Goal: Information Seeking & Learning: Learn about a topic

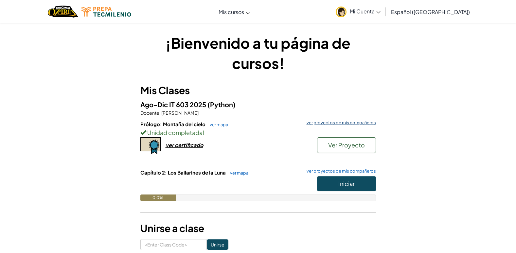
scroll to position [33, 0]
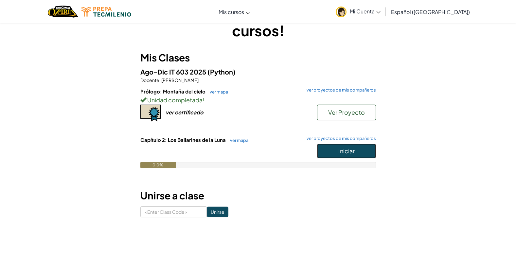
click at [332, 148] on button "Iniciar" at bounding box center [346, 151] width 59 height 15
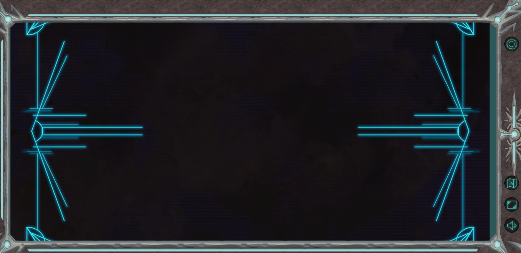
click at [439, 133] on div at bounding box center [249, 131] width 479 height 223
click at [454, 131] on div at bounding box center [249, 131] width 479 height 223
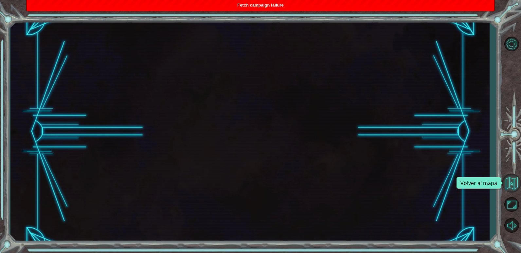
click at [505, 188] on button "Volver al mapa" at bounding box center [511, 183] width 19 height 19
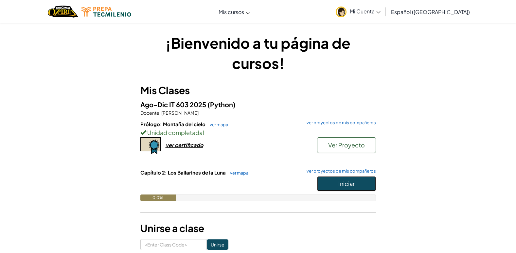
click at [349, 182] on span "Iniciar" at bounding box center [346, 184] width 16 height 8
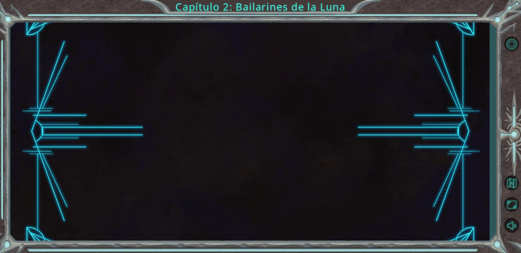
click at [189, 9] on div "Capítulo 2: Bailarines de la Luna" at bounding box center [260, 126] width 521 height 253
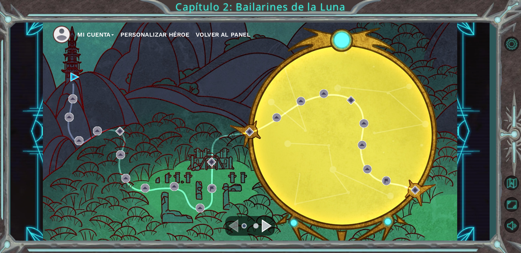
click at [458, 158] on div "Mi Cuenta Personalizar héroe Volver al panel" at bounding box center [249, 131] width 479 height 223
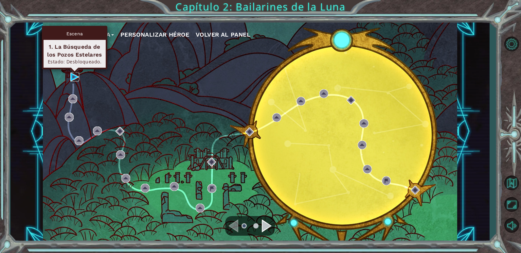
click at [74, 74] on img at bounding box center [74, 77] width 9 height 9
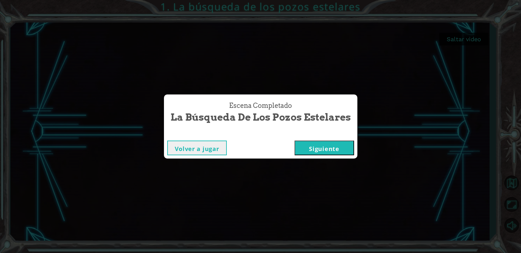
click at [322, 148] on button "Siguiente" at bounding box center [325, 148] width 60 height 15
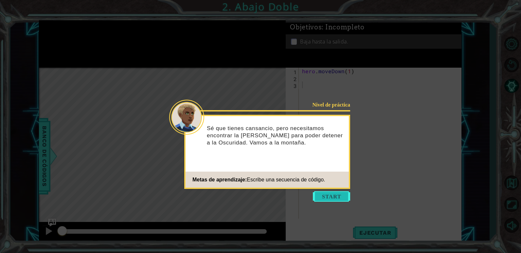
click at [326, 198] on button "Start" at bounding box center [331, 196] width 37 height 10
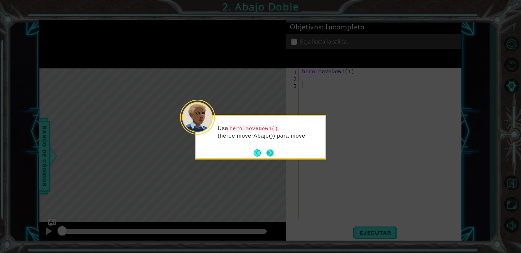
click at [268, 150] on button "Next" at bounding box center [269, 153] width 7 height 7
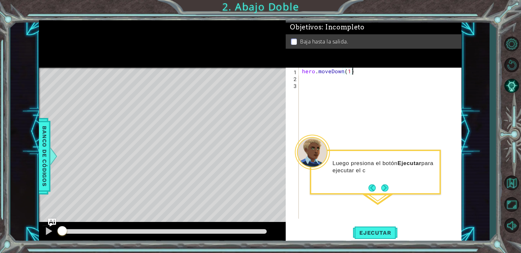
drag, startPoint x: 392, startPoint y: 68, endPoint x: 356, endPoint y: 69, distance: 36.3
click at [356, 69] on div "hero . moveDown ( 1 )" at bounding box center [382, 150] width 162 height 165
click at [378, 234] on span "Ejecutar" at bounding box center [375, 233] width 45 height 7
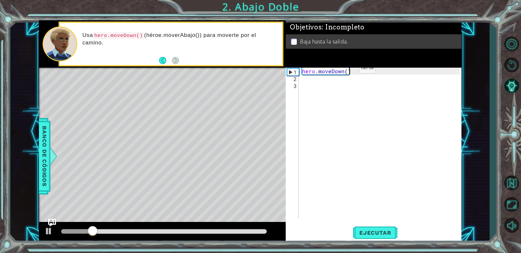
type textarea "hero.moveDown(12"
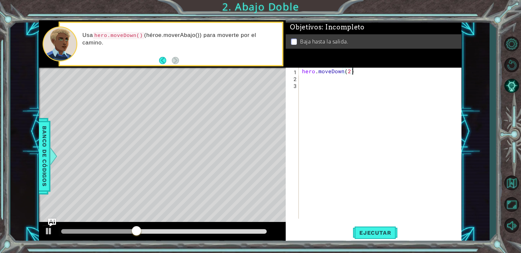
scroll to position [0, 3]
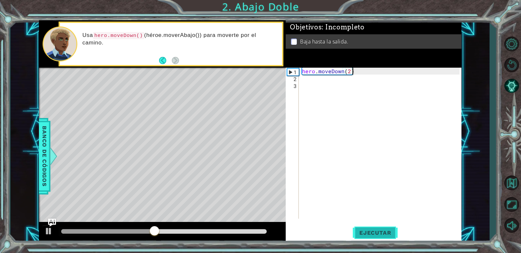
type textarea "hero.moveDown(2)"
click at [386, 238] on button "Ejecutar" at bounding box center [375, 233] width 45 height 18
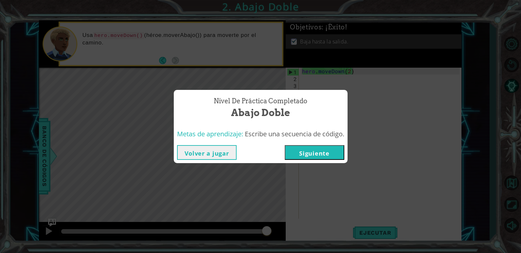
click at [318, 154] on button "Siguiente" at bounding box center [315, 152] width 60 height 15
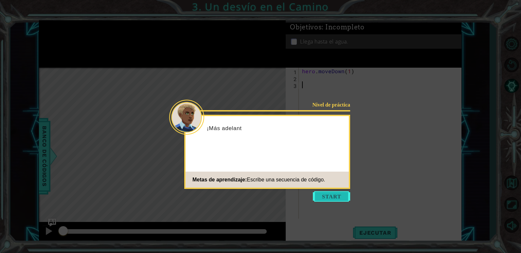
click at [327, 200] on button "Start" at bounding box center [331, 196] width 37 height 10
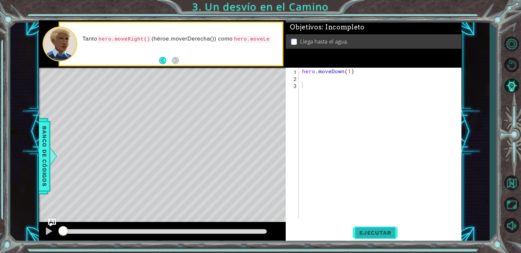
click at [375, 227] on button "Ejecutar" at bounding box center [375, 233] width 45 height 18
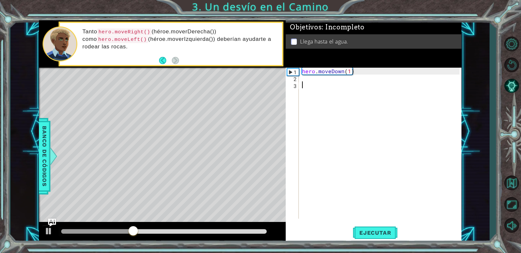
click at [314, 80] on div "hero . moveDown ( 1 )" at bounding box center [382, 150] width 162 height 165
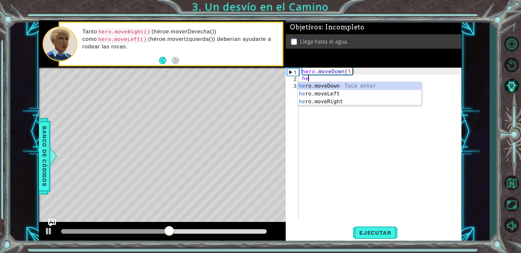
scroll to position [0, 0]
click at [332, 93] on div "her o.moveDown Toca enter her o.moveLeft [PERSON_NAME] enter her o.moveRight To…" at bounding box center [359, 101] width 124 height 39
type textarea "hero.moveLeft(1)"
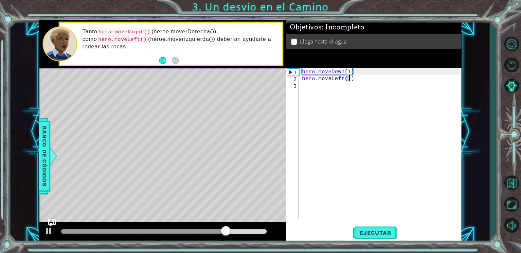
click at [333, 91] on div "hero . moveDown ( 1 ) hero . moveLeft ( 1 )" at bounding box center [382, 150] width 162 height 165
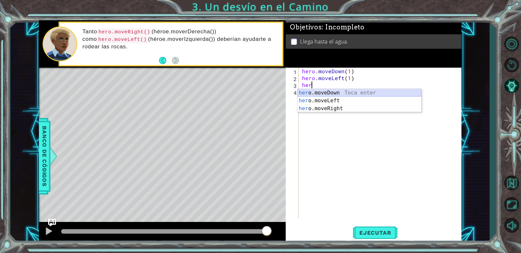
click at [339, 94] on div "her o.moveDown Toca enter her o.moveLeft [PERSON_NAME] enter her o.moveRight To…" at bounding box center [359, 108] width 124 height 39
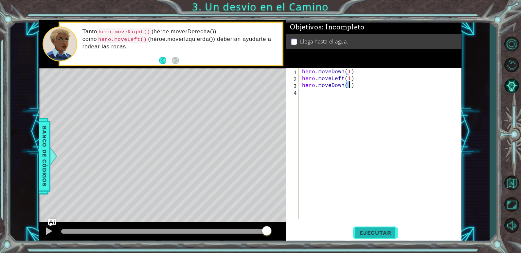
type textarea "hero.moveDown(1)"
click at [368, 229] on button "Ejecutar" at bounding box center [375, 233] width 45 height 18
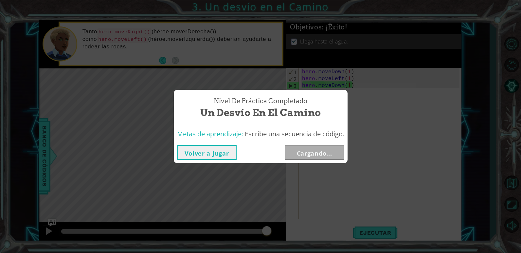
click at [306, 162] on div "Volver a jugar Cargando..." at bounding box center [261, 152] width 174 height 21
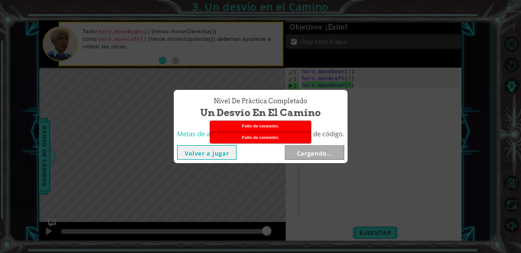
click at [232, 123] on div "Fallo de conexión." at bounding box center [260, 126] width 101 height 11
drag, startPoint x: 226, startPoint y: 128, endPoint x: 242, endPoint y: 126, distance: 15.5
click at [240, 127] on div "Fallo de conexión." at bounding box center [260, 126] width 101 height 11
click at [243, 126] on span "Fallo de conexión." at bounding box center [260, 126] width 37 height 5
click at [271, 127] on span "Fallo de conexión." at bounding box center [260, 126] width 37 height 5
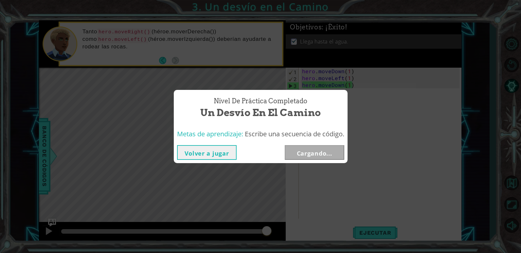
click at [197, 157] on button "Volver a jugar" at bounding box center [207, 152] width 60 height 15
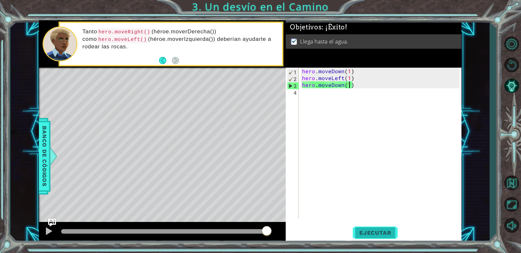
click at [375, 230] on span "Ejecutar" at bounding box center [375, 233] width 45 height 7
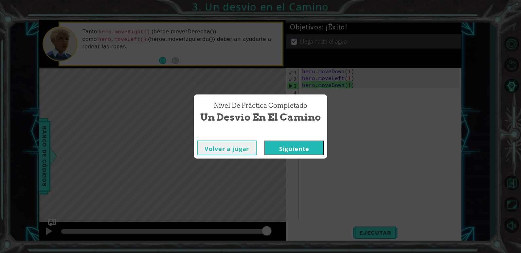
click at [289, 150] on button "Siguiente" at bounding box center [294, 148] width 60 height 15
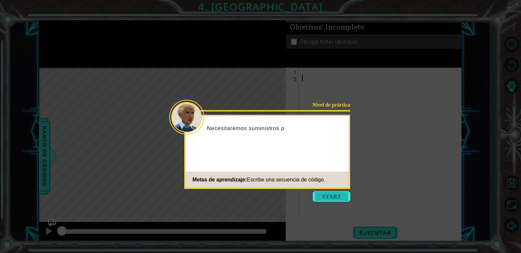
click at [341, 199] on button "Start" at bounding box center [331, 196] width 37 height 10
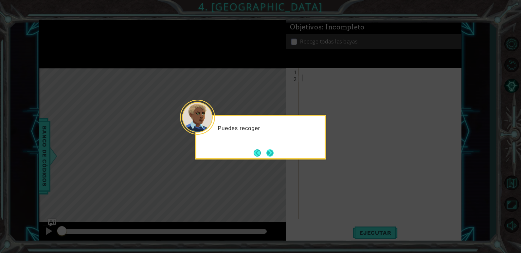
click at [268, 150] on button "Next" at bounding box center [270, 153] width 8 height 8
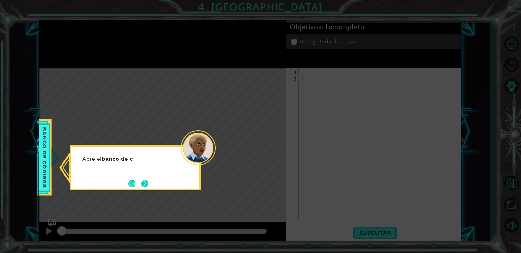
click at [145, 183] on button "Next" at bounding box center [144, 183] width 7 height 7
click at [145, 183] on button "Next" at bounding box center [145, 184] width 8 height 8
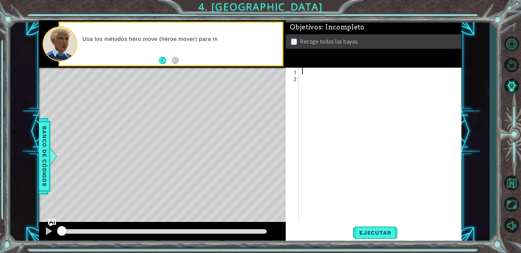
click at [311, 69] on div at bounding box center [382, 150] width 162 height 165
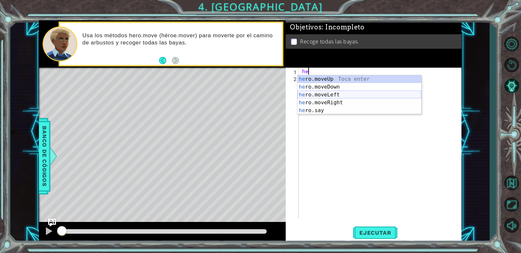
click at [341, 93] on div "he ro.moveUp Toca enter he ro.moveDown Toca enter he ro.moveLeft Toca enter he …" at bounding box center [359, 102] width 124 height 55
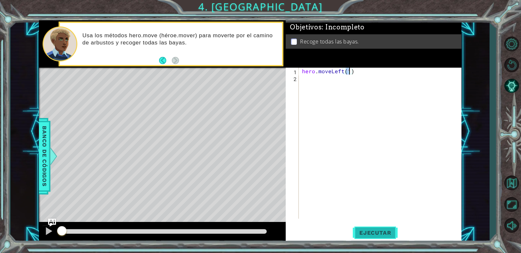
type textarea "hero.moveLeft(1)"
click at [377, 230] on span "Ejecutar" at bounding box center [375, 233] width 45 height 7
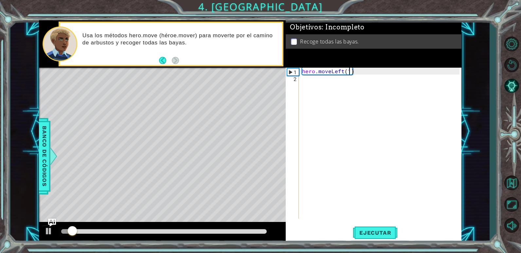
click at [318, 87] on div "hero . moveLeft ( 1 )" at bounding box center [382, 150] width 162 height 165
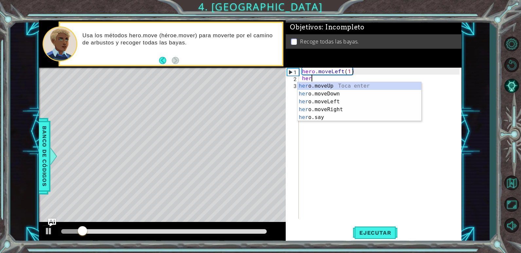
scroll to position [0, 0]
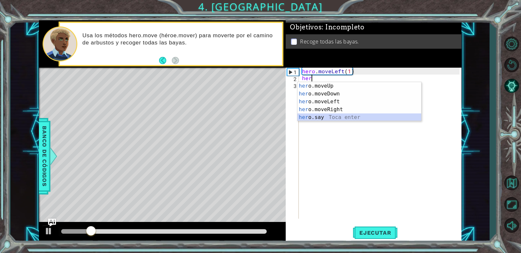
click at [339, 120] on div "her o.moveUp Toca enter her o.moveDown Toca enter her o.moveLeft [PERSON_NAME] …" at bounding box center [359, 109] width 124 height 55
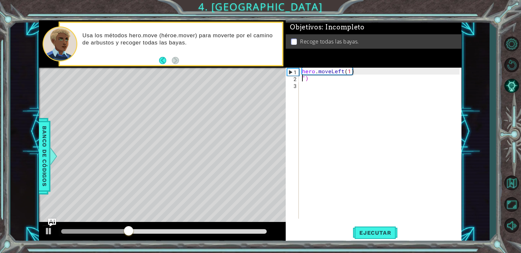
scroll to position [0, 0]
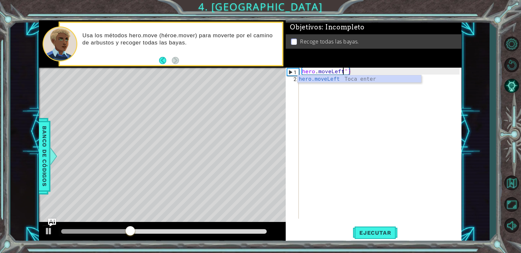
type textarea "hero.moveLef")"
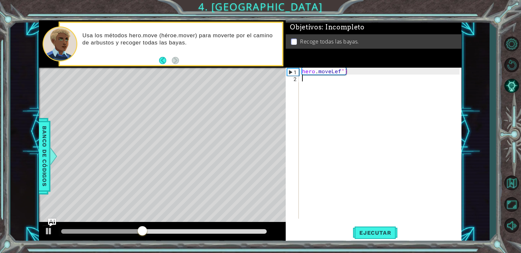
click at [358, 94] on div "hero . moveLef ")" at bounding box center [382, 150] width 162 height 165
click at [341, 72] on div "hero . moveLef ")" at bounding box center [382, 150] width 162 height 165
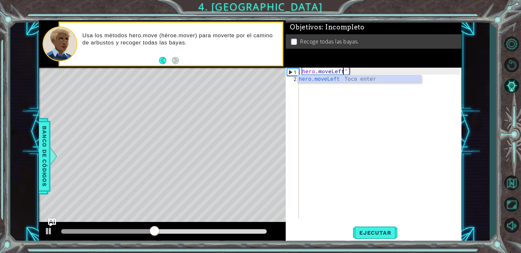
scroll to position [0, 3]
click at [352, 78] on div "hero.moveLeft Toca enter" at bounding box center [359, 87] width 124 height 24
type textarea "hero.moveLeft(1)")"
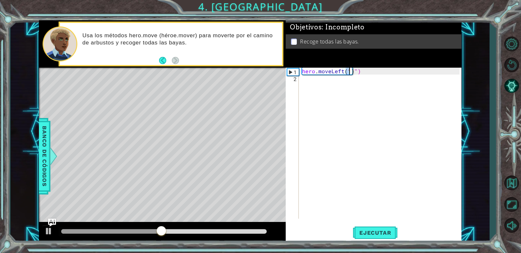
click at [339, 75] on div "hero . moveLeft ( 1 ) ")" at bounding box center [382, 150] width 162 height 165
click at [377, 72] on div "hero . moveLeft ( 1 ) ")" at bounding box center [382, 150] width 162 height 165
type textarea "hero.moveLeft(1)"
click at [342, 78] on div "hero . moveLeft ( 1 )" at bounding box center [382, 150] width 162 height 165
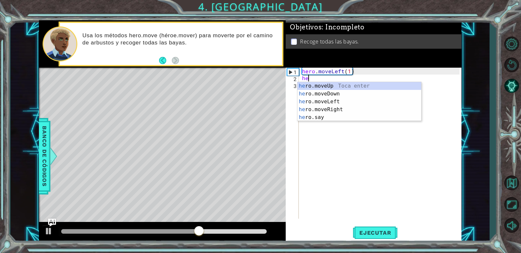
scroll to position [0, 0]
click at [355, 104] on div "hero .moveUp Toca enter hero .moveDown Toca enter hero .moveLeft Toca enter her…" at bounding box center [359, 109] width 124 height 55
type textarea "hero.moveLeft(1)"
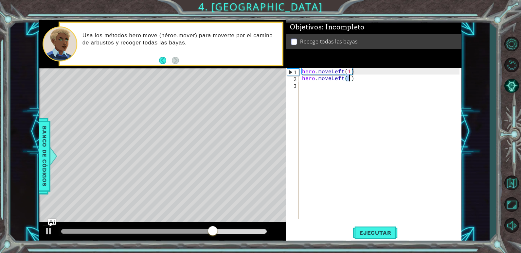
click at [339, 88] on div "hero . moveLeft ( 1 ) hero . moveLeft ( 1 )" at bounding box center [382, 150] width 162 height 165
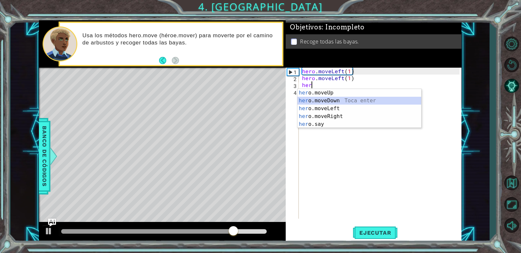
click at [340, 101] on div "her o.moveUp Toca enter her o.moveDown Toca enter her o.moveLeft [PERSON_NAME] …" at bounding box center [359, 116] width 124 height 55
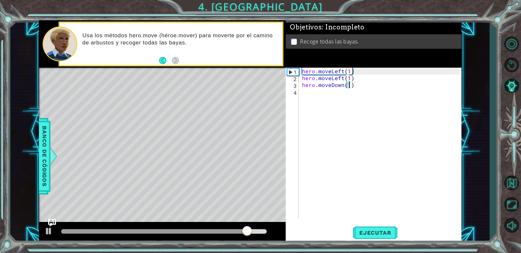
type textarea "hero.moveDown(2)"
click at [360, 102] on div "hero . moveLeft ( 1 ) hero . moveLeft ( 1 ) hero . moveDown ( 2 )" at bounding box center [382, 150] width 162 height 165
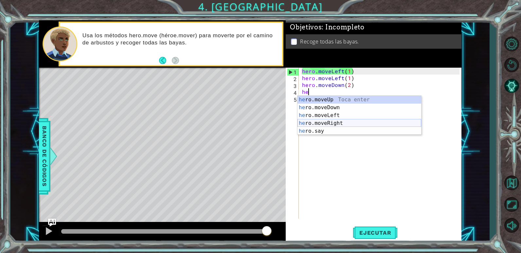
click at [367, 121] on div "he ro.moveUp Toca enter he ro.moveDown Toca enter he ro.moveLeft Toca enter he …" at bounding box center [359, 123] width 124 height 55
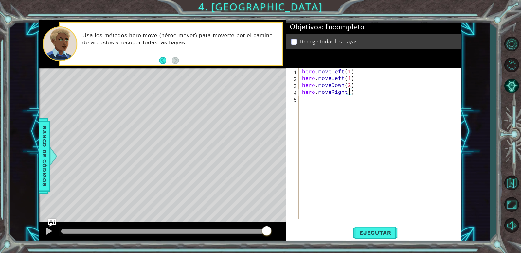
type textarea "hero.moveRight(2)"
click at [350, 101] on div "hero . moveLeft ( 1 ) hero . moveLeft ( 1 ) hero . moveDown ( 2 ) hero . moveRi…" at bounding box center [382, 150] width 162 height 165
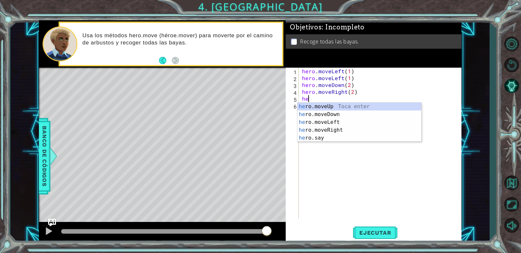
click at [347, 103] on div "he ro.moveUp Toca enter he ro.moveDown Toca enter he ro.moveLeft Toca enter he …" at bounding box center [359, 130] width 124 height 55
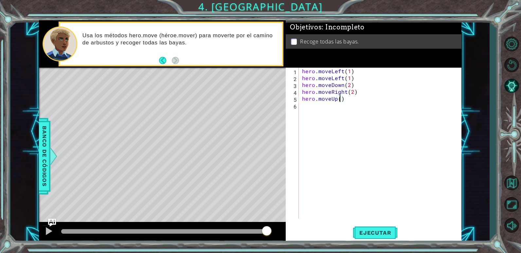
type textarea "hero.moveUp(3)"
click at [353, 111] on div "hero . moveLeft ( 1 ) hero . moveLeft ( 1 ) hero . moveDown ( 2 ) hero . moveRi…" at bounding box center [382, 150] width 162 height 165
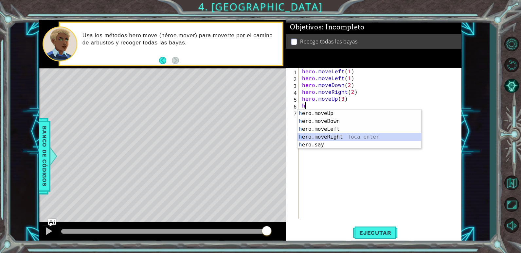
click at [350, 139] on div "h ero.moveUp Toca enter h ero.moveDown Toca enter h ero.moveLeft Toca enter h e…" at bounding box center [359, 137] width 124 height 55
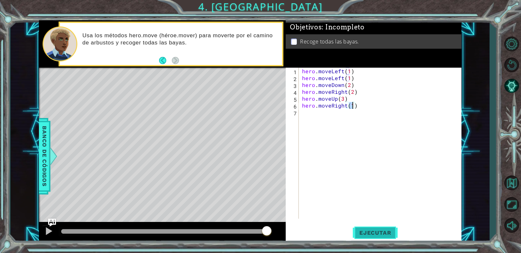
type textarea "hero.moveRight(1)"
click at [364, 232] on span "Ejecutar" at bounding box center [375, 233] width 45 height 7
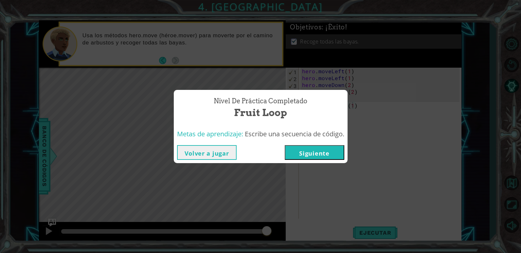
click at [306, 158] on button "Siguiente" at bounding box center [315, 152] width 60 height 15
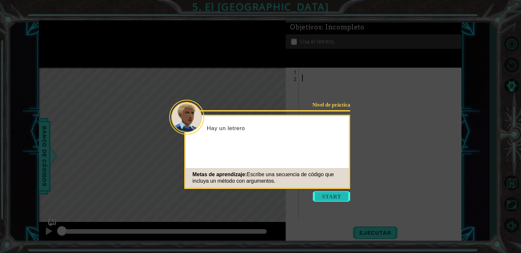
click at [337, 196] on button "Start" at bounding box center [331, 196] width 37 height 10
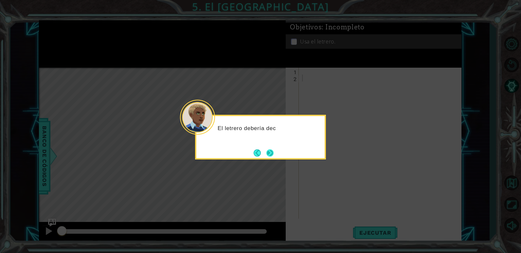
click at [268, 153] on button "Next" at bounding box center [269, 153] width 7 height 7
click at [268, 153] on button "Next" at bounding box center [270, 153] width 8 height 8
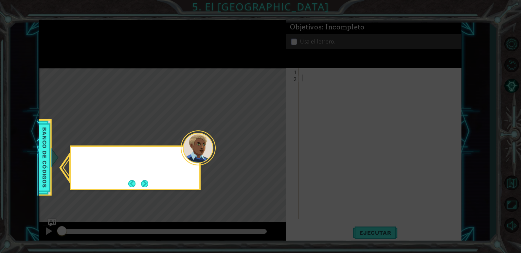
click at [268, 153] on icon at bounding box center [260, 126] width 521 height 253
click at [149, 187] on button "Next" at bounding box center [145, 184] width 8 height 8
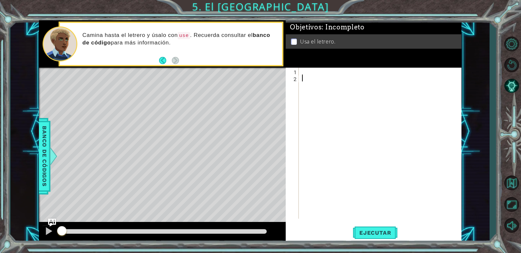
click at [326, 75] on div at bounding box center [382, 150] width 162 height 165
click at [323, 73] on div at bounding box center [382, 150] width 162 height 165
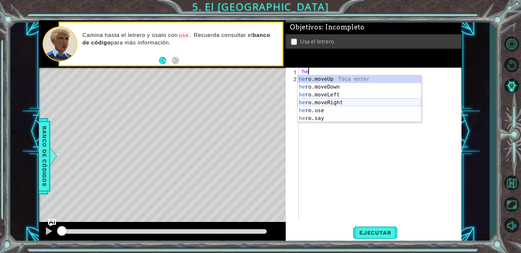
click at [356, 101] on div "he ro.moveUp Toca enter he ro.moveDown Toca enter he ro.moveLeft Toca enter he …" at bounding box center [359, 106] width 124 height 63
type textarea "hero.moveRight(1)"
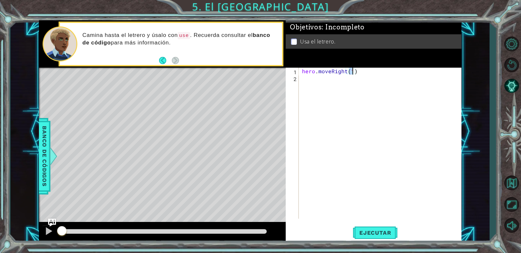
click at [345, 91] on div "hero . moveRight ( 1 )" at bounding box center [382, 150] width 162 height 165
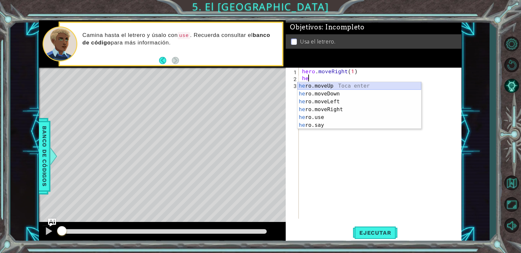
click at [352, 85] on div "he ro.moveUp Toca enter he ro.moveDown Toca enter he ro.moveLeft Toca enter he …" at bounding box center [359, 113] width 124 height 63
type textarea "hero.moveUp(1)"
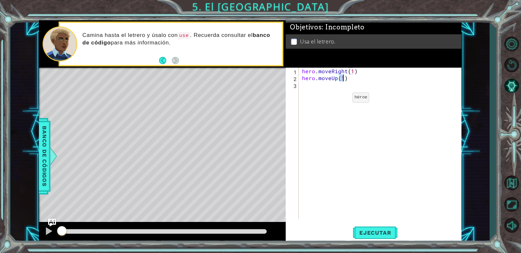
click at [341, 99] on div "hero . moveRight ( 1 ) hero . moveUp ( 1 )" at bounding box center [382, 150] width 162 height 165
type textarea "g"
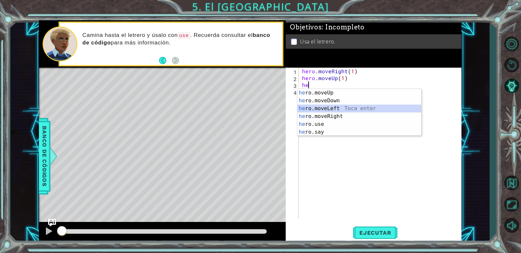
click at [318, 108] on div "he ro.moveUp Toca enter he ro.moveDown Toca enter he ro.moveLeft Toca enter he …" at bounding box center [359, 120] width 124 height 63
type textarea "hero.moveLeft(1)"
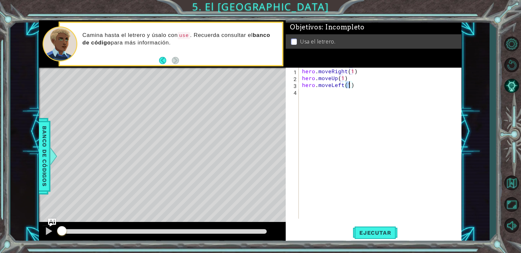
click at [315, 100] on div "hero . moveRight ( 1 ) hero . moveUp ( 1 ) hero . moveLeft ( 1 )" at bounding box center [382, 150] width 162 height 165
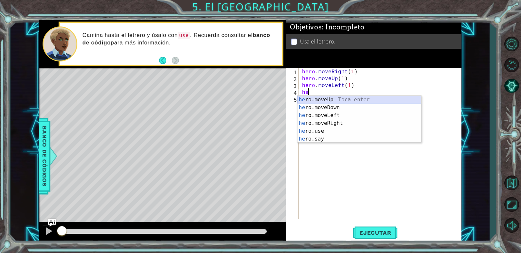
click at [325, 101] on div "he ro.moveUp Toca enter he ro.moveDown Toca enter he ro.moveLeft Toca enter he …" at bounding box center [359, 127] width 124 height 63
type textarea "hero.moveUp(1)"
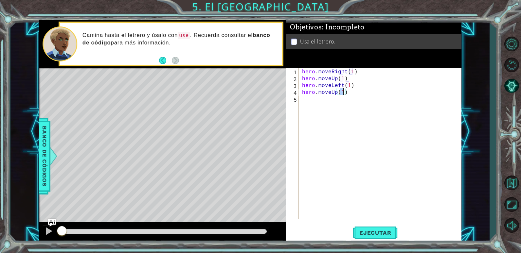
click at [325, 105] on div "hero . moveRight ( 1 ) hero . moveUp ( 1 ) hero . moveLeft ( 1 ) hero . moveUp …" at bounding box center [382, 150] width 162 height 165
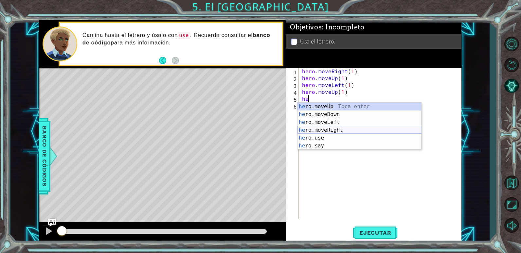
click at [333, 132] on div "he ro.moveUp Toca enter he ro.moveDown Toca enter he ro.moveLeft Toca enter he …" at bounding box center [359, 134] width 124 height 63
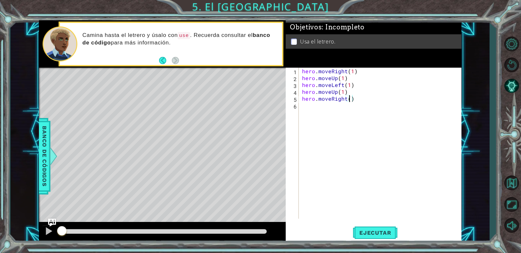
type textarea "hero.moveRight(2)"
click at [334, 116] on div "hero . moveRight ( 1 ) hero . moveUp ( 1 ) hero . moveLeft ( 1 ) hero . moveUp …" at bounding box center [382, 150] width 162 height 165
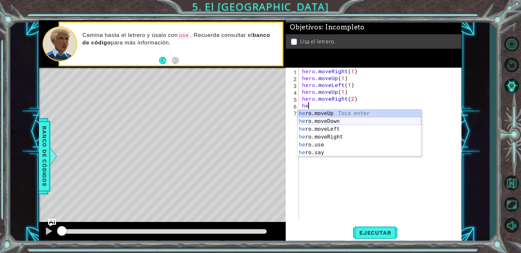
click at [340, 121] on div "he ro.moveUp Toca enter he ro.moveDown Toca enter he ro.moveLeft Toca enter he …" at bounding box center [359, 141] width 124 height 63
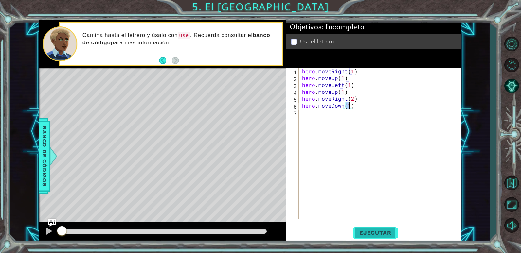
type textarea "hero.moveDown(1)"
click at [380, 230] on span "Ejecutar" at bounding box center [375, 233] width 45 height 7
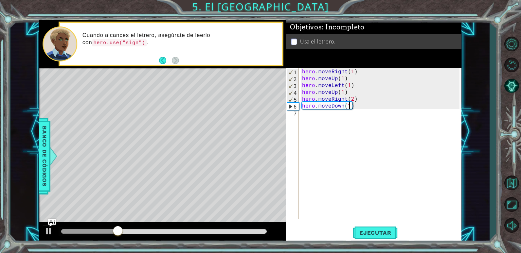
click at [352, 124] on div "hero . moveRight ( 1 ) hero . moveUp ( 1 ) hero . moveLeft ( 1 ) hero . moveUp …" at bounding box center [382, 150] width 162 height 165
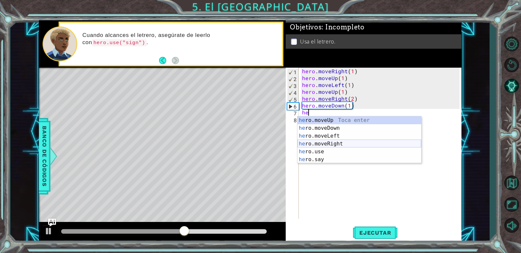
click at [346, 147] on div "he ro.moveUp Toca enter he ro.moveDown Toca enter he ro.moveLeft Toca enter he …" at bounding box center [359, 148] width 124 height 63
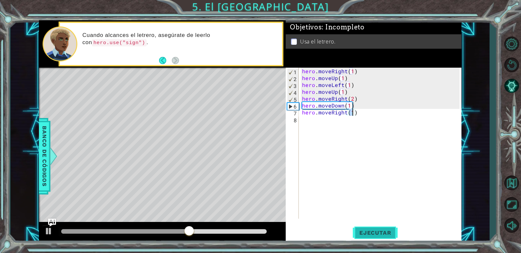
click at [384, 233] on span "Ejecutar" at bounding box center [375, 233] width 45 height 7
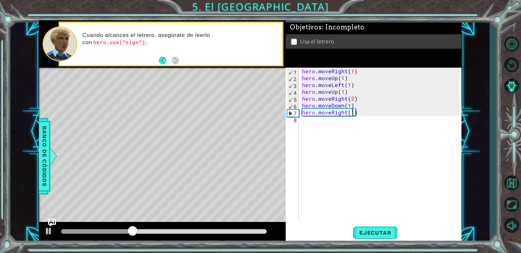
click at [146, 39] on code "hero.use("sign")" at bounding box center [119, 42] width 54 height 7
click at [378, 109] on div "hero . moveRight ( 1 ) hero . moveUp ( 1 ) hero . moveLeft ( 1 ) hero . moveUp …" at bounding box center [382, 150] width 162 height 165
click at [373, 105] on div "hero . moveRight ( 1 ) hero . moveUp ( 1 ) hero . moveLeft ( 1 ) hero . moveUp …" at bounding box center [382, 150] width 162 height 165
type textarea "hero.moveDown(1)"
drag, startPoint x: 376, startPoint y: 119, endPoint x: 303, endPoint y: 117, distance: 73.0
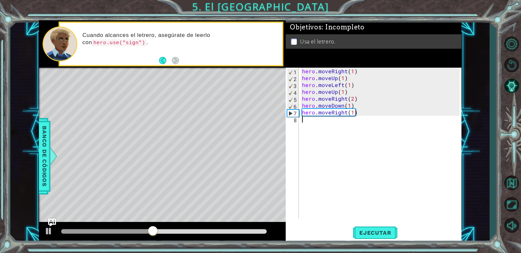
click at [303, 117] on div "hero . moveRight ( 1 ) hero . moveUp ( 1 ) hero . moveLeft ( 1 ) hero . moveUp …" at bounding box center [382, 150] width 162 height 165
drag, startPoint x: 378, startPoint y: 113, endPoint x: 304, endPoint y: 115, distance: 73.3
click at [304, 115] on div "hero . moveRight ( 1 ) hero . moveUp ( 1 ) hero . moveLeft ( 1 ) hero . moveUp …" at bounding box center [382, 150] width 162 height 165
type textarea "h"
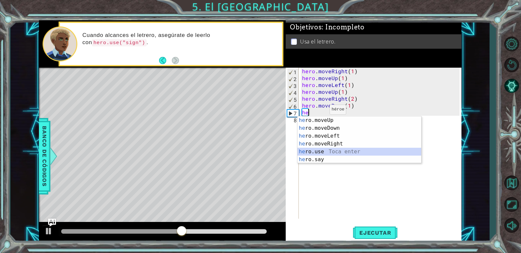
click at [359, 152] on div "he ro.moveUp Toca enter he ro.moveDown Toca enter he ro.moveLeft Toca enter he …" at bounding box center [359, 148] width 124 height 63
type textarea "hero.use("name")"
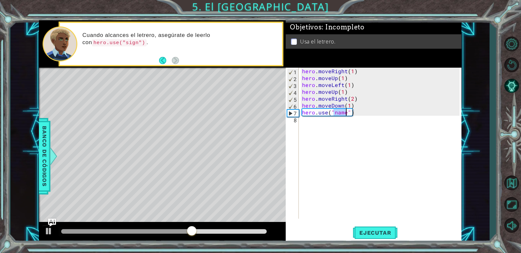
click at [350, 138] on div "hero . moveRight ( 1 ) hero . moveUp ( 1 ) hero . moveLeft ( 1 ) hero . moveUp …" at bounding box center [382, 150] width 162 height 165
click at [344, 111] on div "hero . moveRight ( 1 ) hero . moveUp ( 1 ) hero . moveLeft ( 1 ) hero . moveUp …" at bounding box center [382, 150] width 162 height 165
click at [346, 112] on div "hero . moveRight ( 1 ) hero . moveUp ( 1 ) hero . moveLeft ( 1 ) hero . moveUp …" at bounding box center [382, 150] width 162 height 165
type textarea "hero.use("sign")"
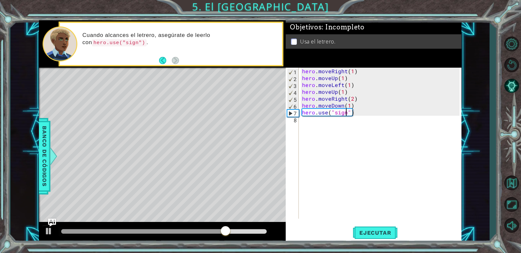
click at [332, 120] on div "hero . moveRight ( 1 ) hero . moveUp ( 1 ) hero . moveLeft ( 1 ) hero . moveUp …" at bounding box center [382, 150] width 162 height 165
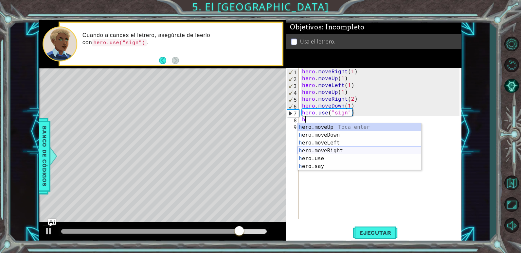
click at [346, 148] on div "h ero.moveUp Toca enter h ero.moveDown Toca enter h ero.moveLeft Toca enter h e…" at bounding box center [359, 154] width 124 height 63
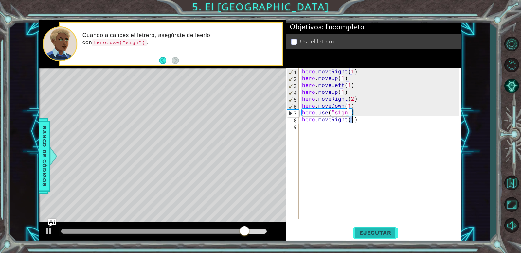
type textarea "hero.moveRight(1)"
click at [365, 239] on button "Ejecutar" at bounding box center [375, 233] width 45 height 18
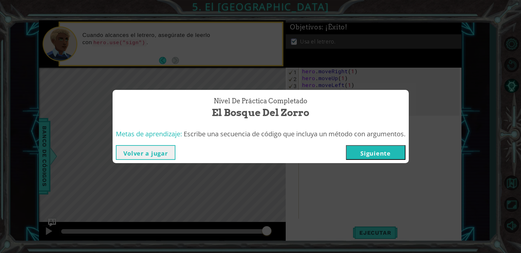
click at [387, 155] on button "Siguiente" at bounding box center [376, 152] width 60 height 15
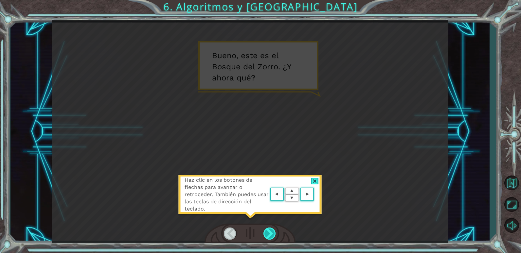
click at [266, 236] on div at bounding box center [269, 234] width 13 height 12
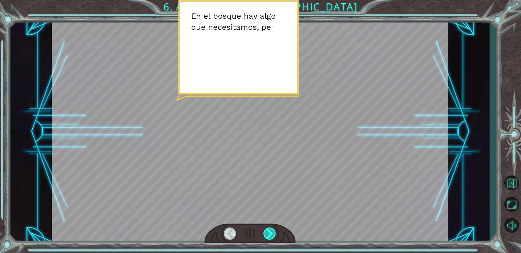
click at [264, 237] on div at bounding box center [269, 234] width 13 height 12
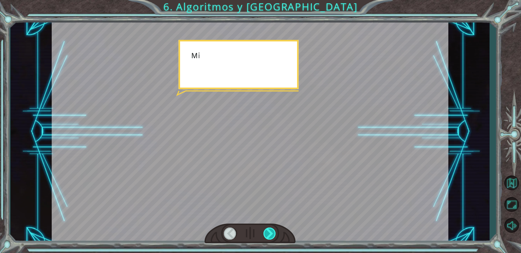
click at [264, 237] on div at bounding box center [269, 234] width 13 height 12
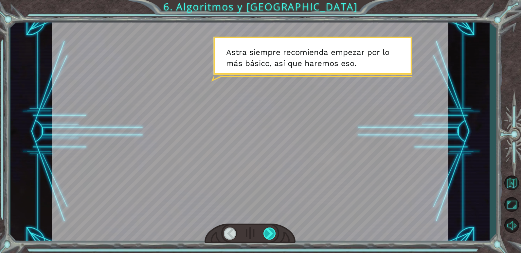
click at [265, 234] on div at bounding box center [269, 234] width 13 height 12
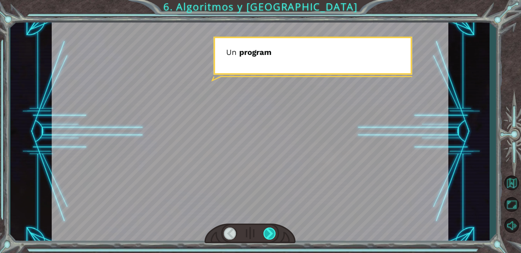
click at [264, 233] on div at bounding box center [269, 234] width 13 height 12
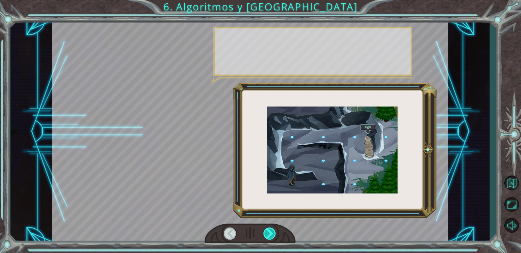
click at [264, 233] on div at bounding box center [269, 234] width 13 height 12
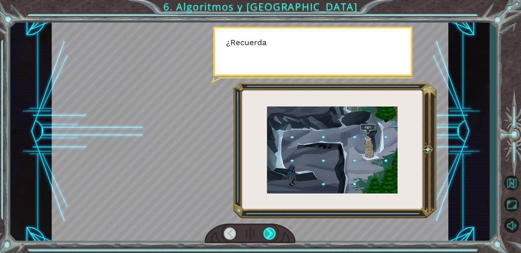
click at [264, 233] on div at bounding box center [269, 234] width 13 height 12
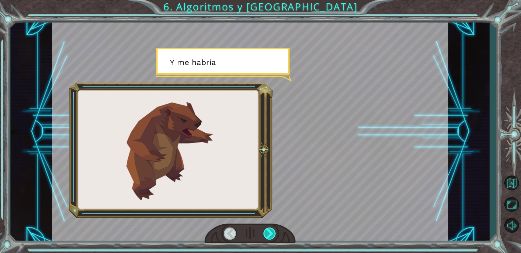
click at [264, 233] on div at bounding box center [269, 234] width 13 height 12
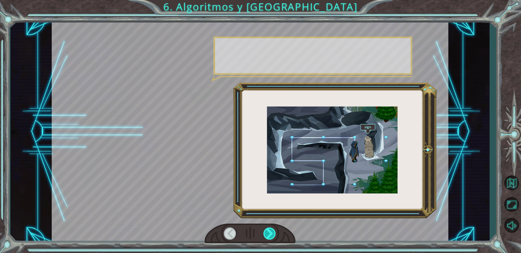
click at [264, 233] on div at bounding box center [269, 234] width 13 height 12
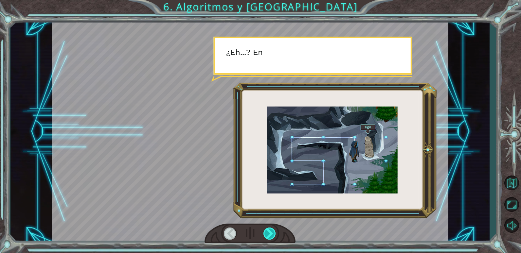
click at [264, 233] on div at bounding box center [269, 234] width 13 height 12
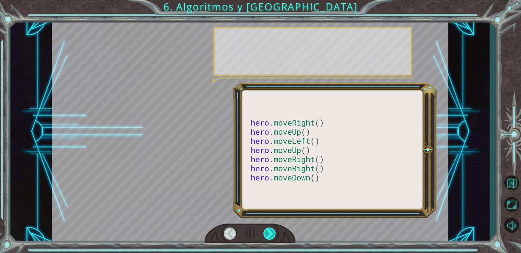
click at [264, 233] on div at bounding box center [269, 234] width 13 height 12
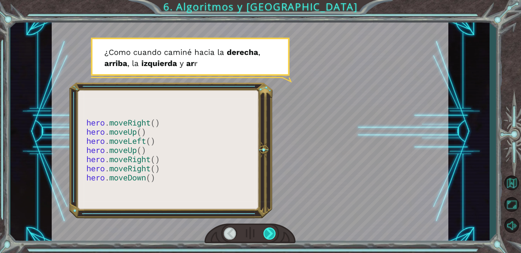
click at [263, 229] on div at bounding box center [269, 234] width 13 height 12
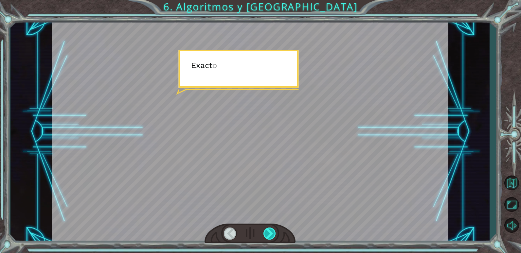
click at [263, 229] on div at bounding box center [269, 234] width 13 height 12
click at [263, 0] on div "hero . moveRight () hero . moveUp () hero . moveLeft () hero . moveUp () hero .…" at bounding box center [260, 0] width 521 height 0
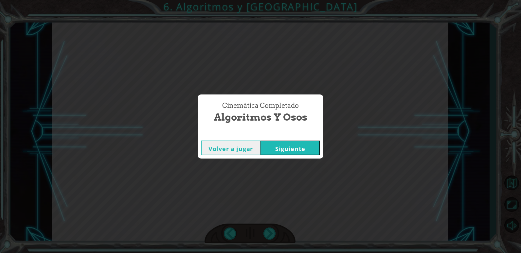
click at [285, 152] on button "Siguiente" at bounding box center [290, 148] width 60 height 15
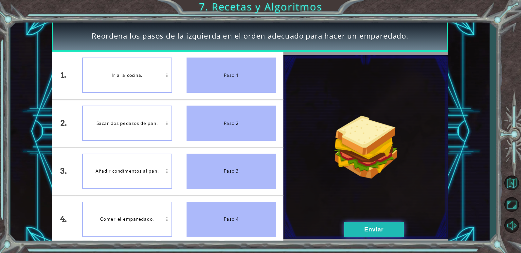
click at [364, 231] on button "Enviar" at bounding box center [374, 229] width 60 height 15
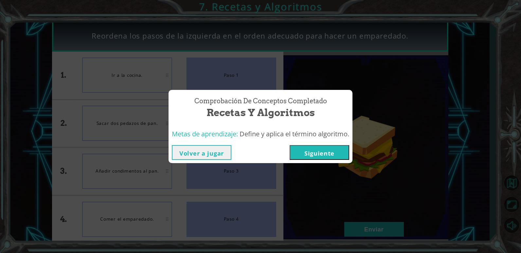
click at [333, 152] on button "Siguiente" at bounding box center [320, 152] width 60 height 15
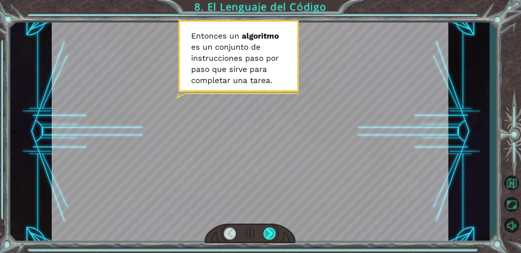
click at [273, 230] on div at bounding box center [269, 234] width 13 height 12
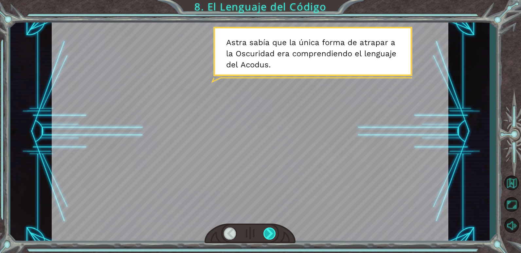
click at [273, 230] on div at bounding box center [269, 234] width 13 height 12
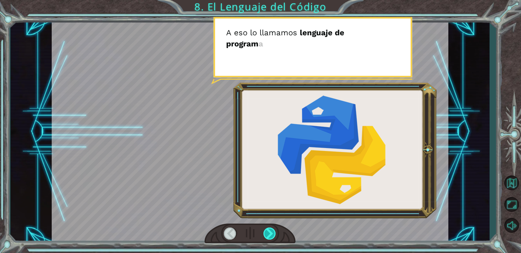
click at [273, 230] on div at bounding box center [269, 234] width 13 height 12
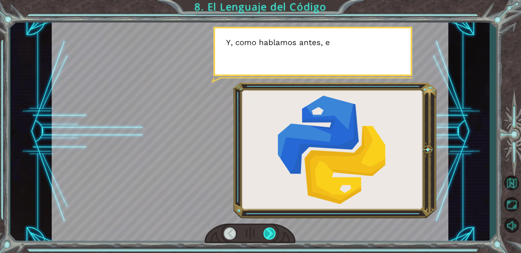
click at [273, 230] on div at bounding box center [269, 234] width 13 height 12
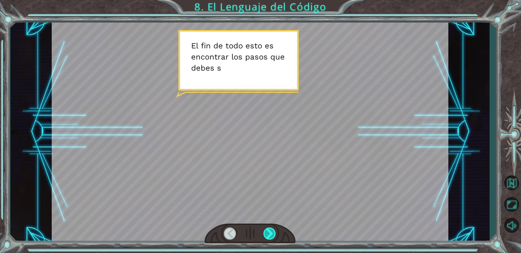
click at [273, 230] on div at bounding box center [269, 234] width 13 height 12
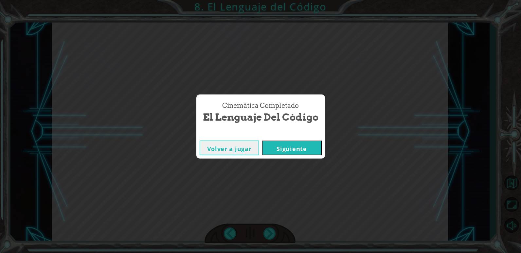
click at [277, 144] on button "Siguiente" at bounding box center [292, 148] width 60 height 15
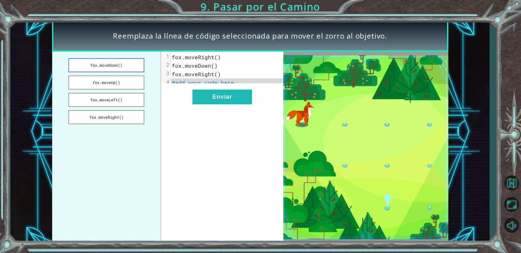
drag, startPoint x: 113, startPoint y: 67, endPoint x: 131, endPoint y: 63, distance: 18.2
click at [130, 63] on button "fox.moveDown()" at bounding box center [106, 65] width 76 height 14
click at [128, 64] on button "fox.moveDown()" at bounding box center [106, 65] width 76 height 14
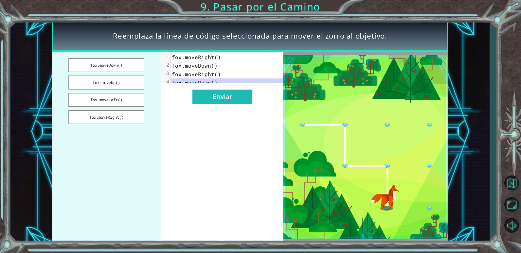
click at [245, 111] on div "xxxxxxxxxx 4 1 [PERSON_NAME].moveRight() 2 [PERSON_NAME].moveDown() 3 [PERSON_N…" at bounding box center [222, 147] width 122 height 191
click at [236, 104] on button "Enviar" at bounding box center [222, 97] width 60 height 15
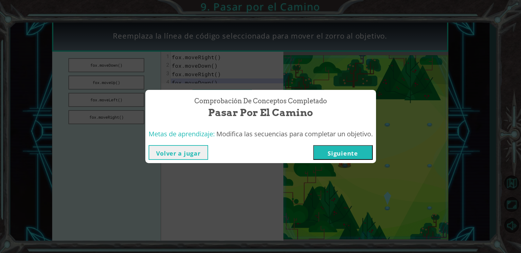
click at [358, 153] on button "Siguiente" at bounding box center [343, 152] width 60 height 15
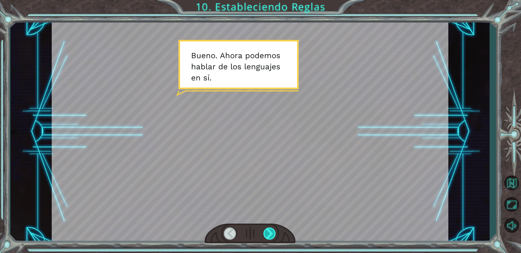
click at [274, 239] on div at bounding box center [269, 234] width 13 height 12
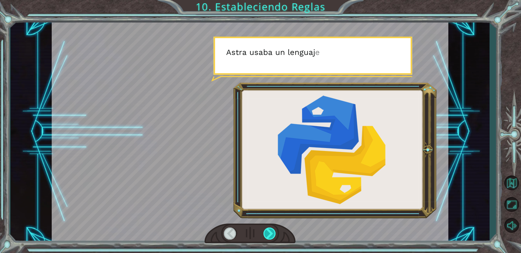
click at [274, 239] on div at bounding box center [269, 234] width 13 height 12
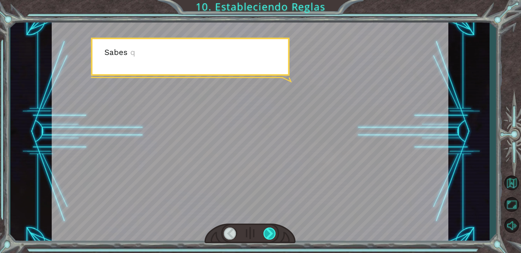
click at [274, 239] on div at bounding box center [269, 234] width 13 height 12
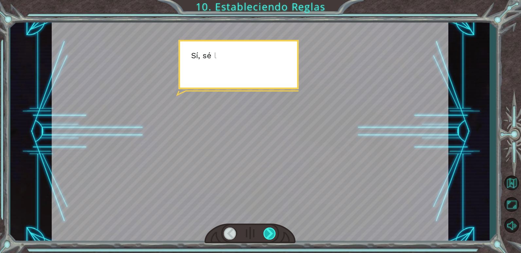
click at [274, 239] on div at bounding box center [269, 234] width 13 height 12
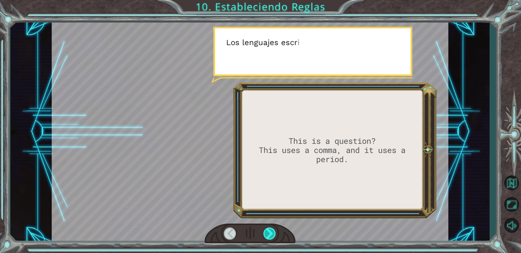
click at [274, 239] on div at bounding box center [269, 234] width 13 height 12
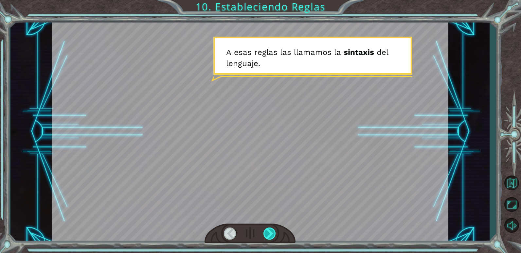
click at [269, 236] on div at bounding box center [269, 234] width 13 height 12
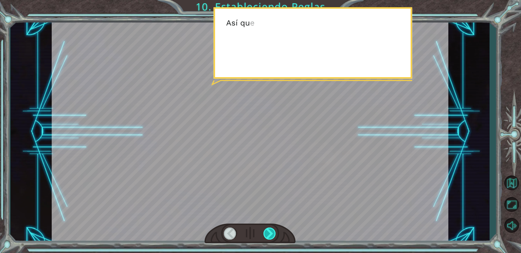
click at [269, 236] on div at bounding box center [269, 234] width 13 height 12
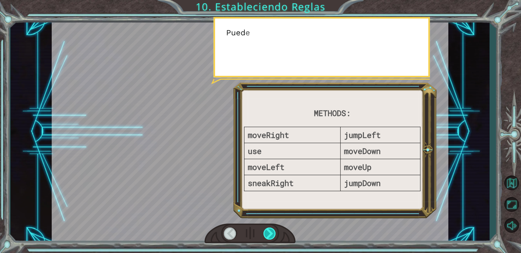
click at [269, 236] on div at bounding box center [269, 234] width 13 height 12
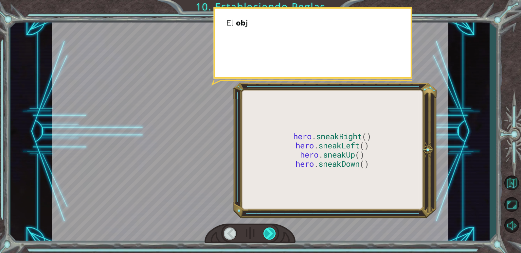
click at [269, 236] on div at bounding box center [269, 234] width 13 height 12
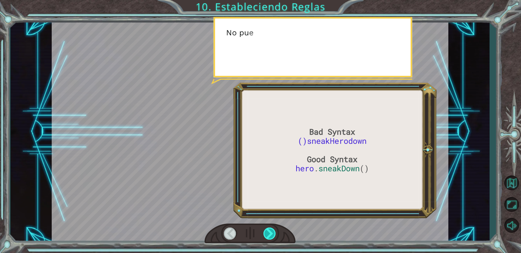
click at [269, 236] on div at bounding box center [269, 234] width 13 height 12
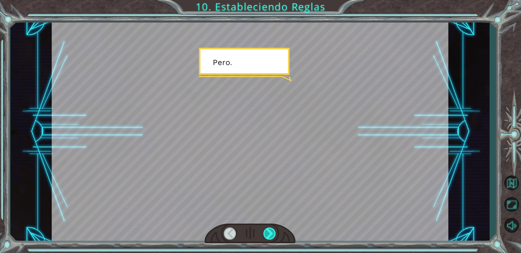
click at [269, 236] on div at bounding box center [269, 234] width 13 height 12
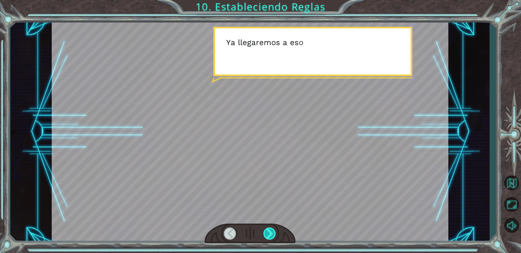
click at [269, 236] on div at bounding box center [269, 234] width 13 height 12
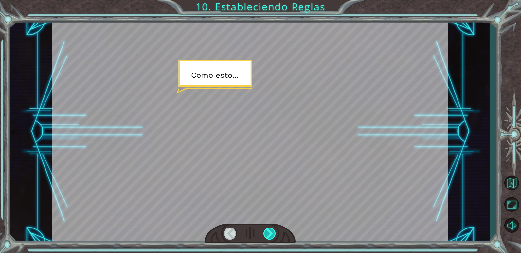
click at [269, 236] on div at bounding box center [269, 234] width 13 height 12
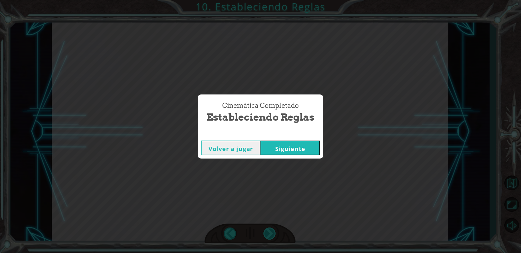
click at [269, 236] on div "Cinemática Completado Estableciendo Reglas Volver a jugar [GEOGRAPHIC_DATA]" at bounding box center [260, 126] width 521 height 253
click at [288, 150] on button "Siguiente" at bounding box center [290, 148] width 60 height 15
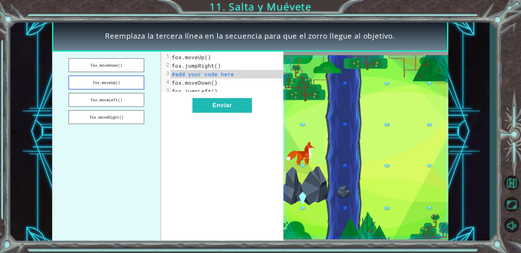
click at [114, 86] on button "fox.moveUp()" at bounding box center [106, 83] width 76 height 14
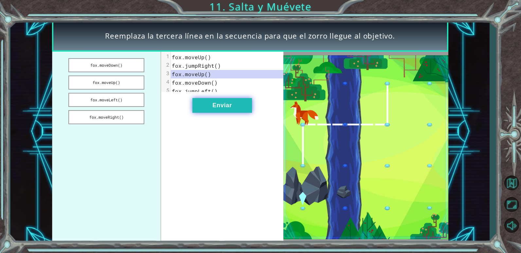
click at [242, 109] on button "Enviar" at bounding box center [222, 105] width 60 height 15
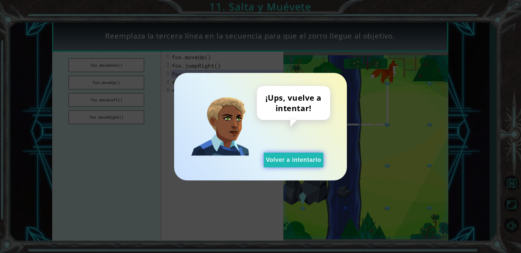
click at [302, 162] on button "Volver a intentarlo" at bounding box center [294, 160] width 60 height 15
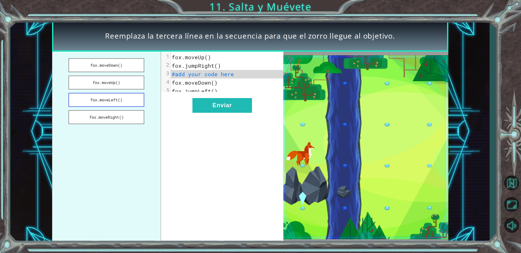
click at [87, 96] on button "fox.moveLeft()" at bounding box center [106, 100] width 76 height 14
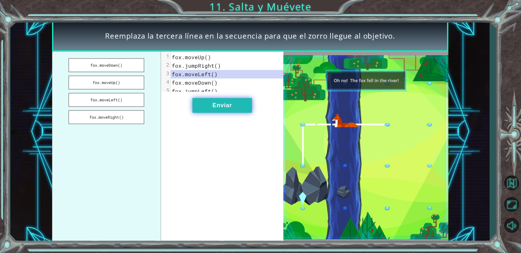
click at [241, 113] on button "Enviar" at bounding box center [222, 105] width 60 height 15
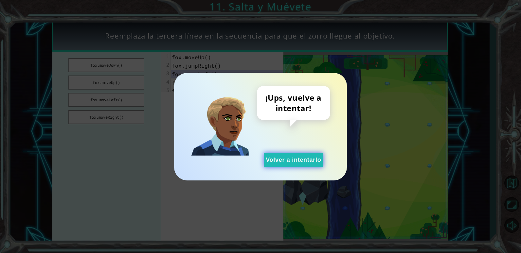
click at [285, 159] on button "Volver a intentarlo" at bounding box center [294, 160] width 60 height 15
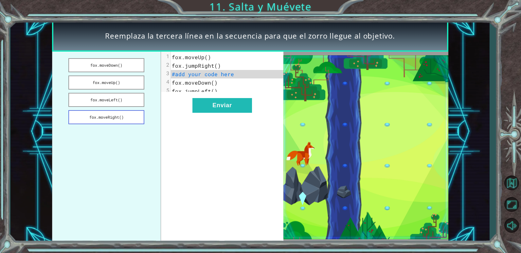
click at [128, 120] on button "fox.moveRight()" at bounding box center [106, 117] width 76 height 14
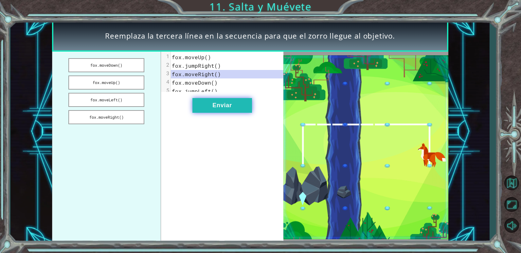
click at [222, 110] on button "Enviar" at bounding box center [222, 105] width 60 height 15
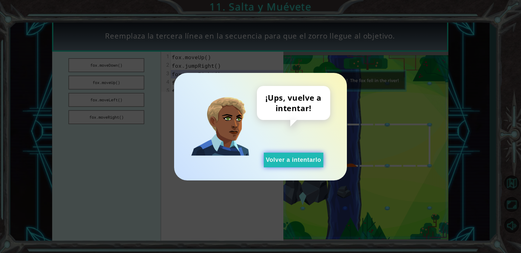
click at [285, 161] on button "Volver a intentarlo" at bounding box center [294, 160] width 60 height 15
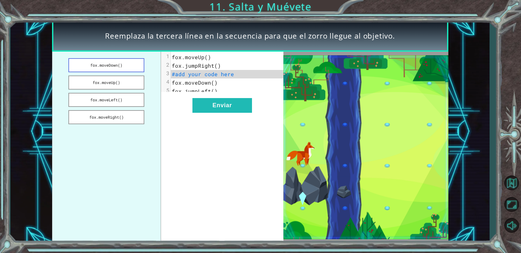
click at [107, 68] on button "fox.moveDown()" at bounding box center [106, 65] width 76 height 14
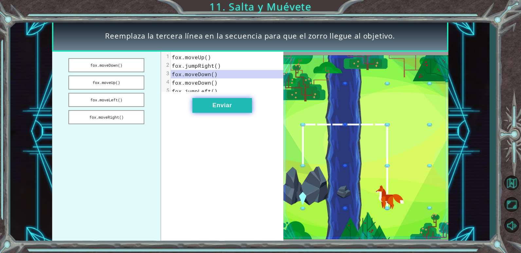
click at [234, 107] on button "Enviar" at bounding box center [222, 105] width 60 height 15
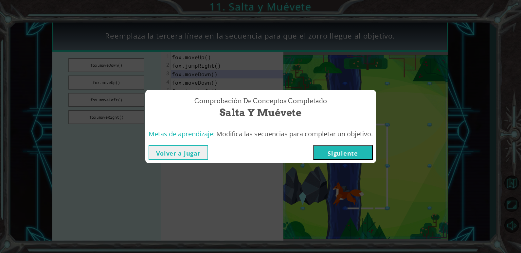
click at [343, 153] on button "Siguiente" at bounding box center [343, 152] width 60 height 15
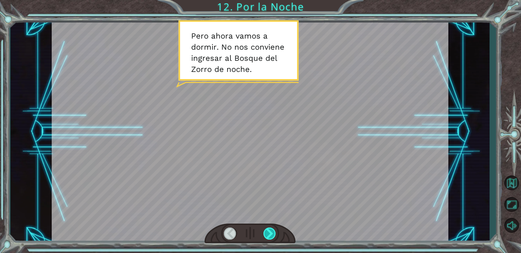
click at [271, 238] on div at bounding box center [269, 234] width 13 height 12
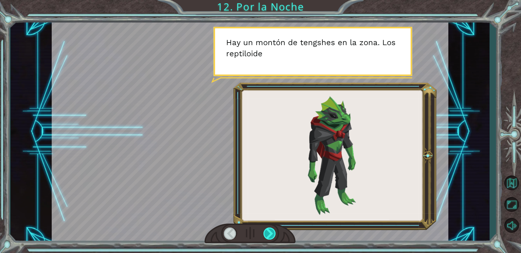
click at [271, 238] on div at bounding box center [269, 234] width 13 height 12
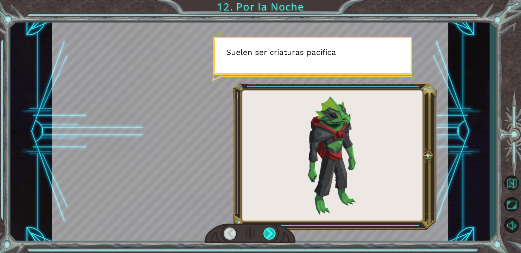
click at [271, 238] on div at bounding box center [269, 234] width 13 height 12
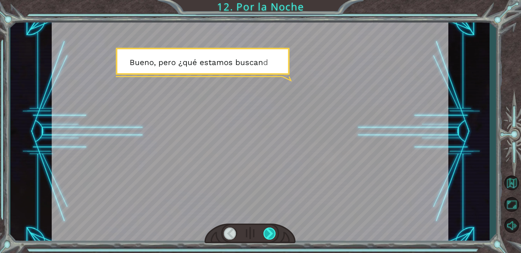
click at [271, 238] on div at bounding box center [269, 234] width 13 height 12
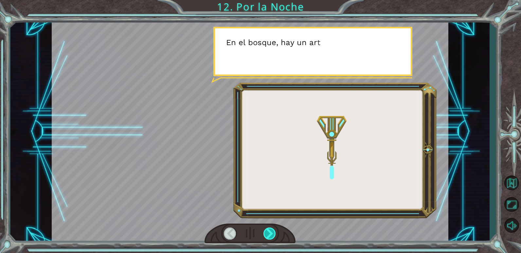
click at [271, 238] on div at bounding box center [269, 234] width 13 height 12
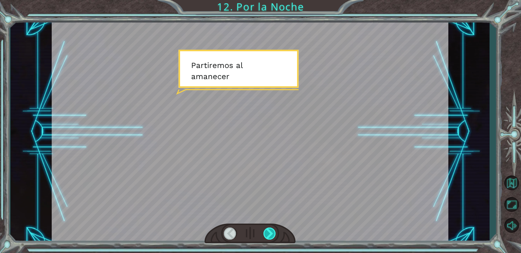
click at [271, 238] on div at bounding box center [269, 234] width 13 height 12
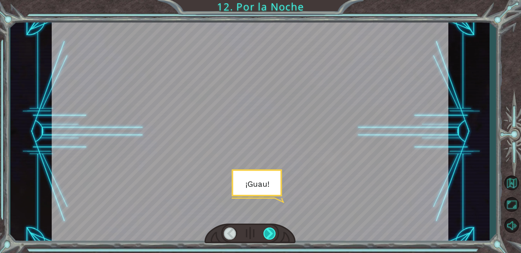
click at [271, 238] on div at bounding box center [269, 234] width 13 height 12
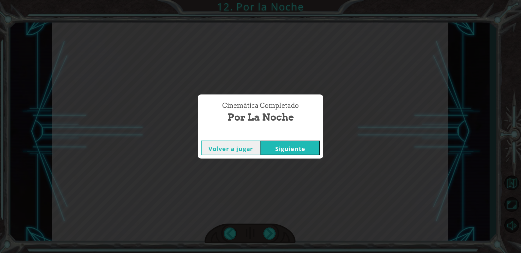
click at [305, 144] on button "Siguiente" at bounding box center [290, 148] width 60 height 15
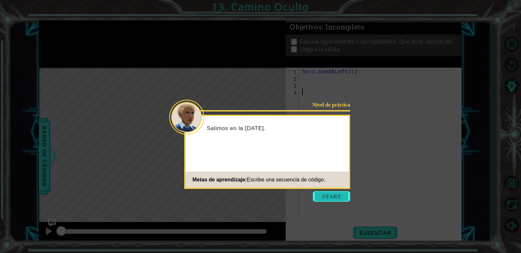
click at [336, 194] on button "Start" at bounding box center [331, 196] width 37 height 10
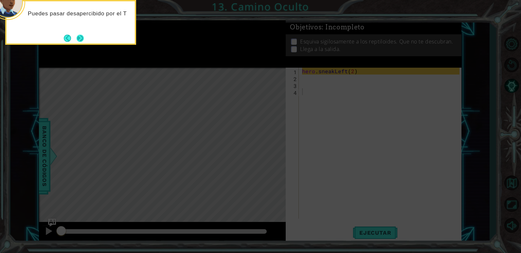
click at [81, 37] on button "Next" at bounding box center [80, 38] width 7 height 7
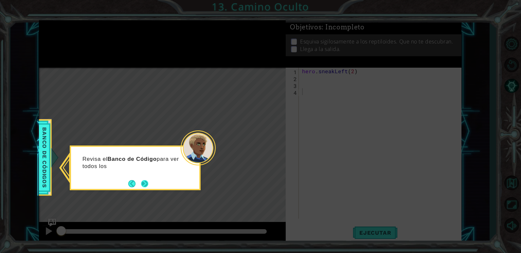
click at [147, 184] on button "Next" at bounding box center [145, 184] width 8 height 8
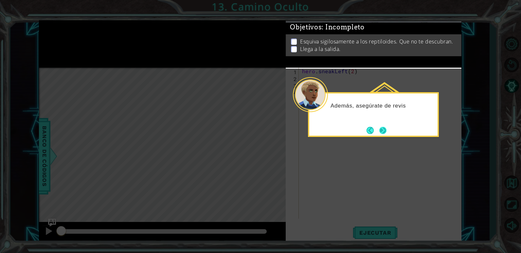
click at [384, 127] on button "Next" at bounding box center [383, 131] width 8 height 8
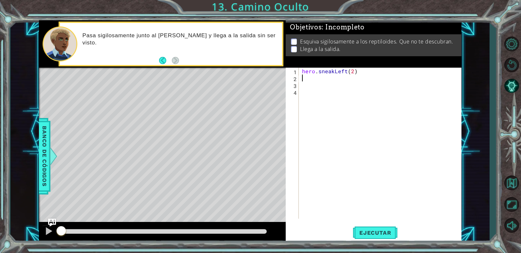
click at [309, 79] on div "hero . sneakLeft ( 2 )" at bounding box center [382, 150] width 162 height 165
click at [389, 229] on button "Ejecutar" at bounding box center [375, 233] width 45 height 18
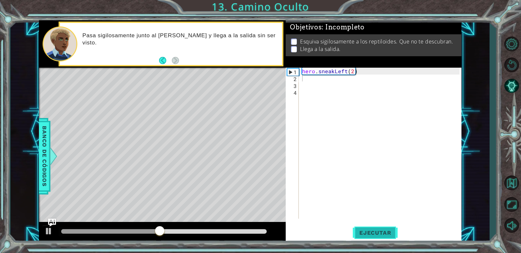
click at [388, 236] on span "Ejecutar" at bounding box center [375, 233] width 45 height 7
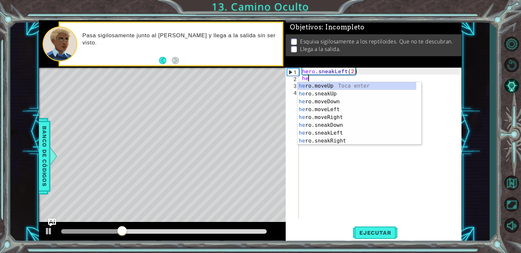
scroll to position [0, 0]
click at [322, 87] on div "her o.moveUp Toca enter her o.sneakUp Toca enter her o.moveDown Toca enter her …" at bounding box center [356, 121] width 119 height 79
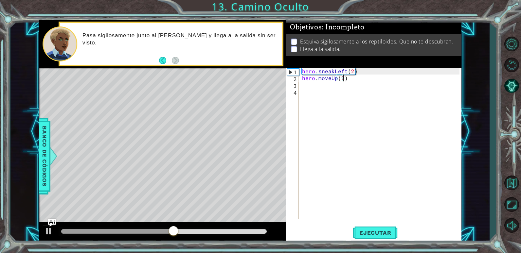
scroll to position [0, 2]
type textarea "hero.moveUp(2)"
click at [373, 234] on span "Ejecutar" at bounding box center [375, 233] width 45 height 7
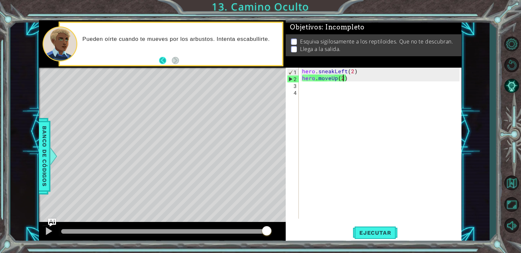
click at [164, 60] on button "Back" at bounding box center [165, 60] width 13 height 7
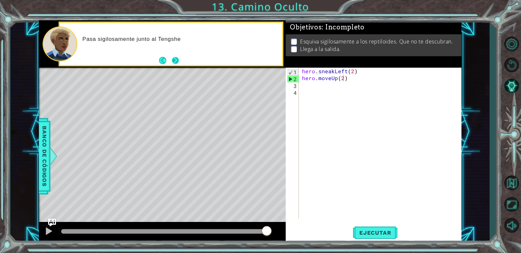
click at [177, 61] on button "Next" at bounding box center [175, 60] width 10 height 10
click at [357, 91] on div "hero . sneakLeft ( 2 ) hero . moveUp ( 2 )" at bounding box center [382, 150] width 162 height 165
drag, startPoint x: 360, startPoint y: 81, endPoint x: 297, endPoint y: 76, distance: 62.4
click at [297, 76] on div "1 2 3 4 hero . sneakLeft ( 2 ) hero . moveUp ( 2 ) הההההההההההההההההההההההההההה…" at bounding box center [373, 143] width 174 height 151
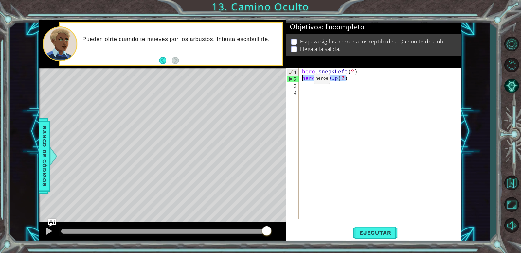
type textarea "hero.moveUp(2)"
click at [373, 233] on span "Ejecutar" at bounding box center [375, 233] width 45 height 7
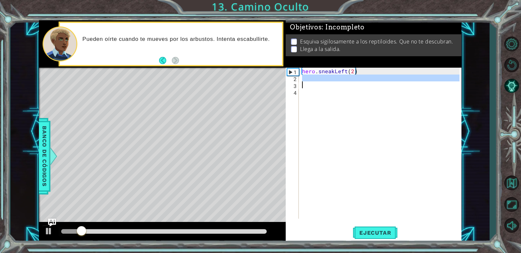
click at [284, 82] on div "1 ההההההההההההההההההההההההההההההההההההההההההההההההההההההההההההההההההההההההההההה…" at bounding box center [250, 131] width 422 height 223
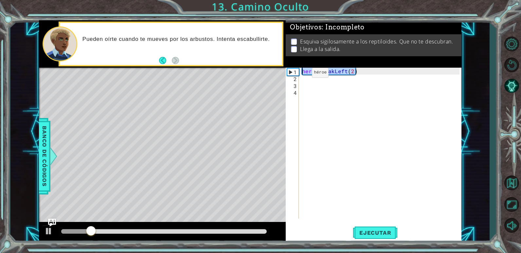
drag, startPoint x: 359, startPoint y: 73, endPoint x: 299, endPoint y: 75, distance: 59.9
click at [299, 75] on div "1 2 3 4 hero . sneakLeft ( 2 ) הההההההההההההההההההההההההההההההההההההההההההההההה…" at bounding box center [373, 143] width 174 height 151
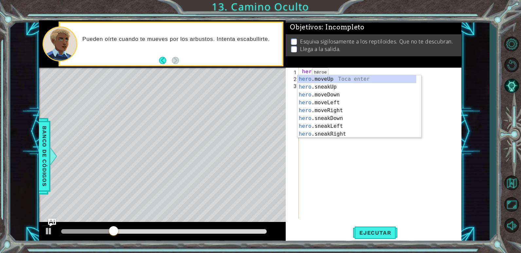
type textarea "h"
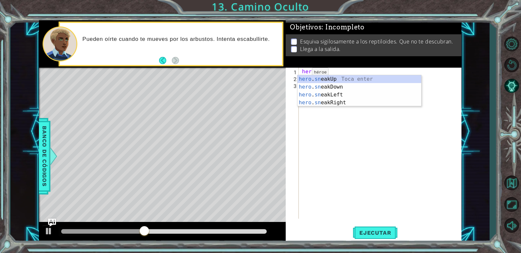
scroll to position [0, 1]
click at [340, 80] on div "hero . sne akUp Toca enter hero . sne akDown Toca enter hero . sne akLeft Toca …" at bounding box center [359, 98] width 124 height 47
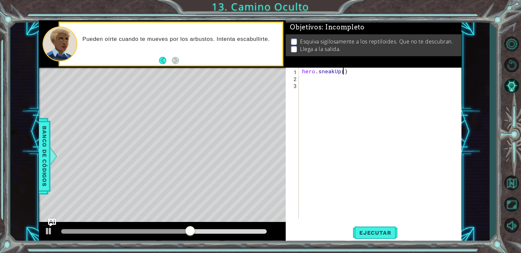
scroll to position [0, 3]
click at [370, 234] on span "Ejecutar" at bounding box center [375, 233] width 45 height 7
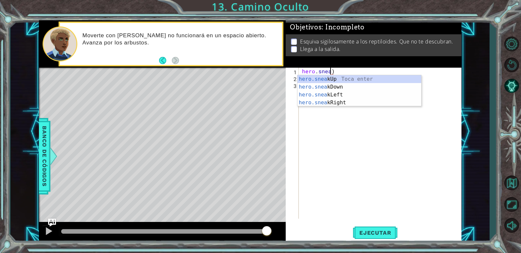
scroll to position [0, 2]
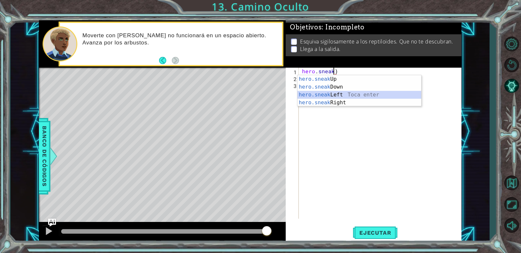
click at [379, 95] on div "hero.sneak Up Toca enter hero.sneak Down Toca enter hero.sneak Left Toca enter …" at bounding box center [359, 98] width 124 height 47
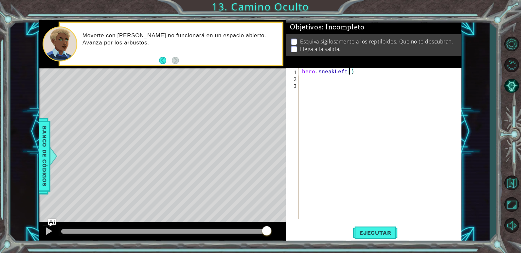
type textarea "hero.sneakLeft(2)"
click at [346, 82] on div "hero . sneakLeft ( 2 )" at bounding box center [382, 150] width 162 height 165
click at [352, 78] on div "hero . sneakLeft ( 2 )" at bounding box center [382, 150] width 162 height 165
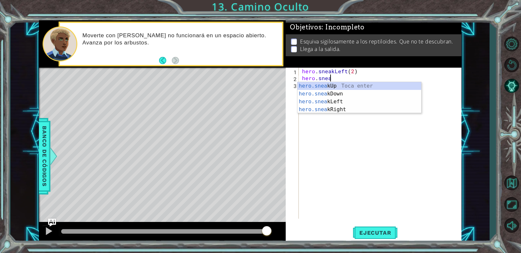
scroll to position [0, 2]
click at [332, 87] on div "hero.sneak Up Toca enter hero.sneak Down Toca enter hero.sneak Left Toca enter …" at bounding box center [359, 105] width 124 height 47
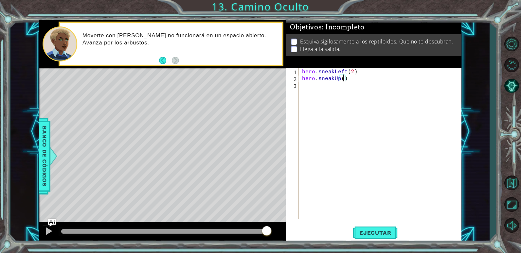
scroll to position [0, 3]
type textarea "hero.sneakUp(2)"
click at [360, 237] on button "Ejecutar" at bounding box center [375, 233] width 45 height 18
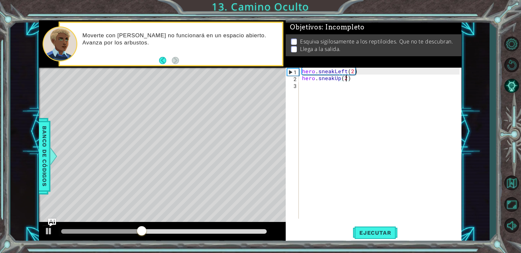
click at [338, 86] on div "hero . sneakLeft ( 2 ) hero . sneakUp ( 2 )" at bounding box center [382, 150] width 162 height 165
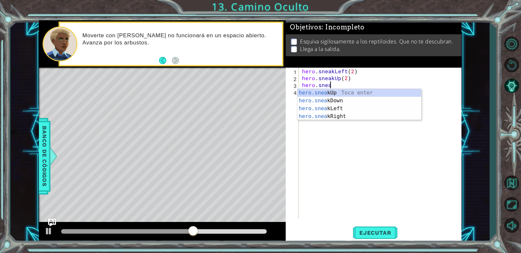
scroll to position [0, 2]
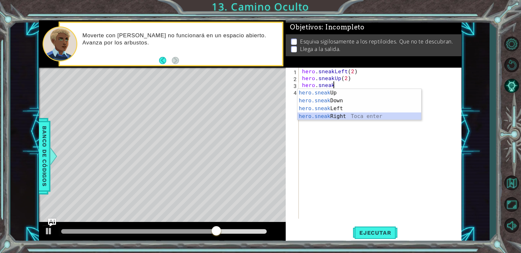
click at [340, 117] on div "hero.sneak Up Toca enter hero.sneak Down Toca enter hero.sneak Left Toca enter …" at bounding box center [359, 112] width 124 height 47
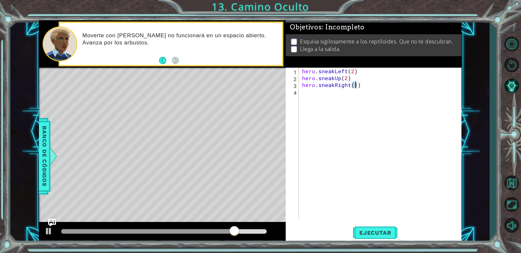
type textarea "hero.sneakRight(2)"
click at [355, 93] on div "hero . sneakLeft ( 2 ) hero . sneakUp ( 2 ) hero . sneakRight ( 2 )" at bounding box center [382, 150] width 162 height 165
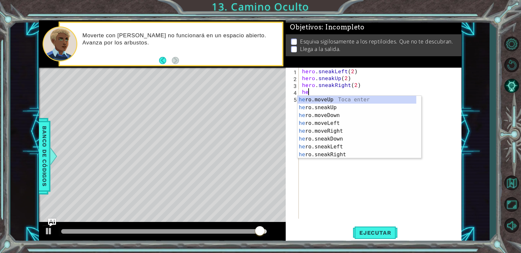
scroll to position [0, 0]
click at [355, 101] on div "her o.moveUp Toca enter her o.sneakUp Toca enter her o.moveDown Toca enter her …" at bounding box center [356, 135] width 119 height 79
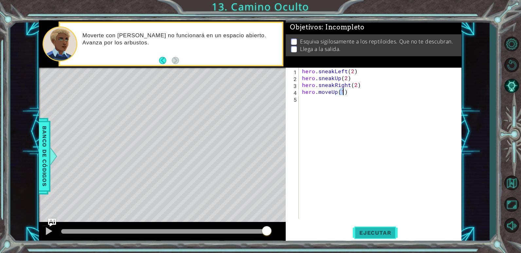
type textarea "hero.moveUp(1)"
click at [375, 226] on button "Ejecutar" at bounding box center [375, 233] width 45 height 18
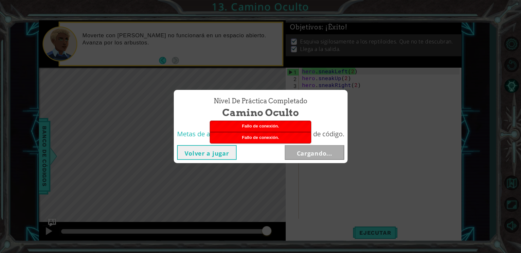
click at [212, 147] on button "Volver a jugar" at bounding box center [207, 152] width 60 height 15
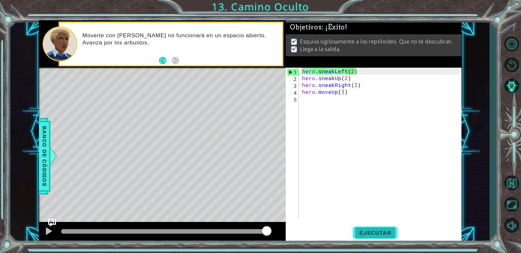
click at [382, 234] on span "Ejecutar" at bounding box center [375, 233] width 45 height 7
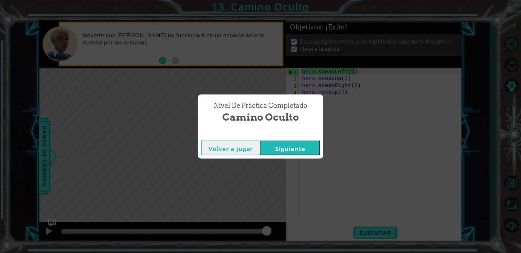
click at [310, 153] on button "Siguiente" at bounding box center [290, 148] width 60 height 15
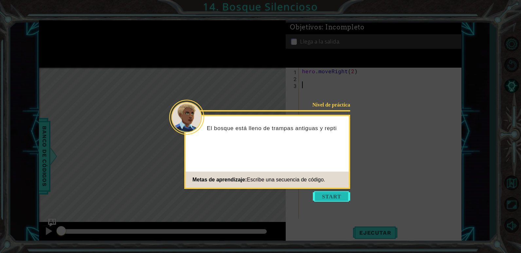
click at [323, 196] on button "Start" at bounding box center [331, 196] width 37 height 10
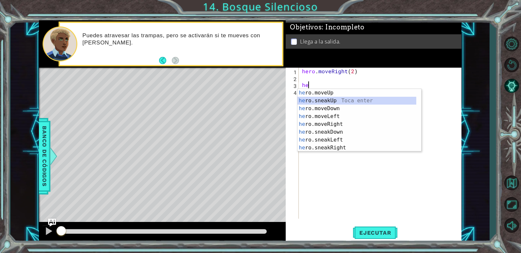
click at [338, 100] on div "he ro.moveUp Toca enter he ro.sneakUp Toca enter he ro.moveDown Toca enter he r…" at bounding box center [356, 128] width 119 height 79
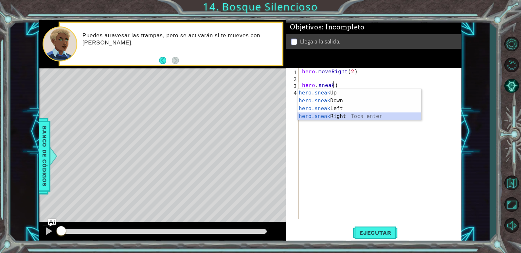
click at [336, 118] on div "hero.sneak Up Toca enter hero.sneak Down Toca enter hero.sneak Left Toca enter …" at bounding box center [359, 112] width 124 height 47
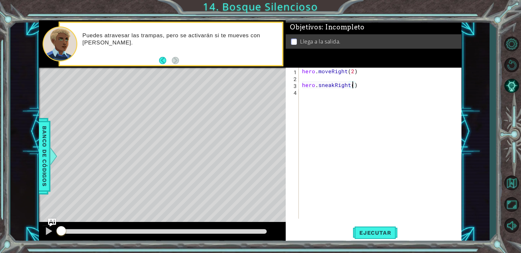
scroll to position [0, 3]
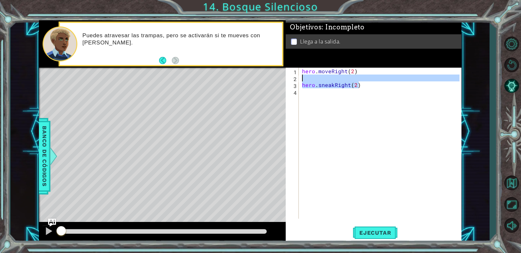
drag, startPoint x: 368, startPoint y: 84, endPoint x: 293, endPoint y: 75, distance: 75.1
click at [293, 75] on div "hero.sneakRight(2) 1 2 3 4 hero . moveRight ( 2 ) hero . sneakRight ( 2 ) ההההה…" at bounding box center [373, 143] width 174 height 151
type textarea "hero.sneakRight(2)"
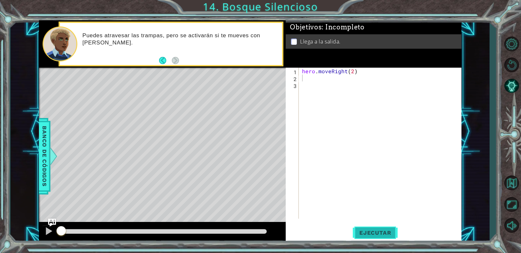
click at [379, 232] on span "Ejecutar" at bounding box center [375, 233] width 45 height 7
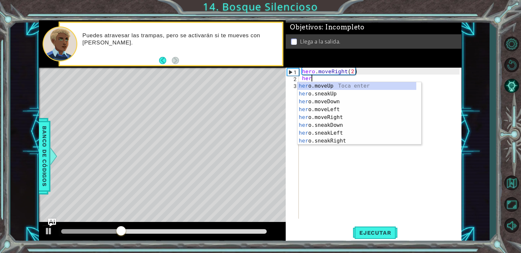
scroll to position [0, 0]
click at [343, 102] on div "hero .moveUp Toca enter hero .sneakUp Toca enter hero .moveDown Toca enter hero…" at bounding box center [356, 121] width 119 height 79
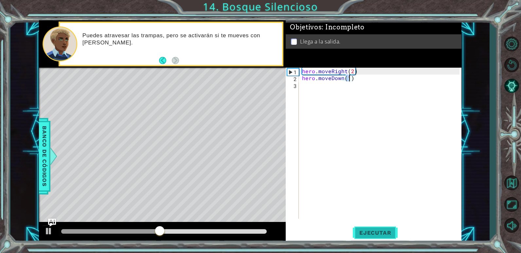
type textarea "hero.moveDown(1)"
click at [371, 236] on span "Ejecutar" at bounding box center [375, 233] width 45 height 7
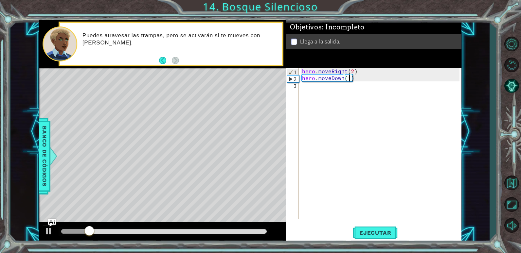
click at [341, 88] on div "hero . moveRight ( 2 ) hero . moveDown ( 1 )" at bounding box center [382, 150] width 162 height 165
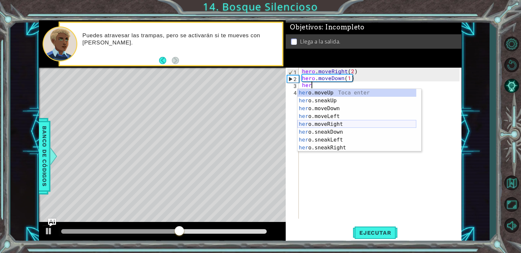
click at [343, 124] on div "her o.moveUp Toca enter her o.sneakUp Toca enter her o.moveDown Toca enter her …" at bounding box center [356, 128] width 119 height 79
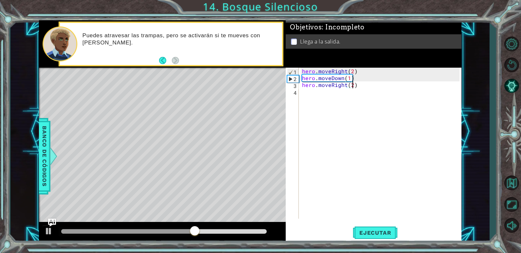
scroll to position [0, 3]
click at [367, 235] on span "Ejecutar" at bounding box center [375, 233] width 45 height 7
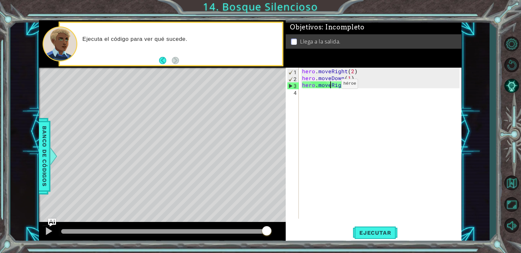
click at [330, 85] on div "hero . moveRight ( 2 ) hero . moveDown ( 1 ) hero . moveRight ( 2 )" at bounding box center [382, 150] width 162 height 165
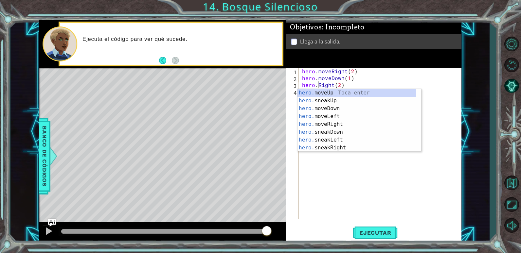
scroll to position [0, 1]
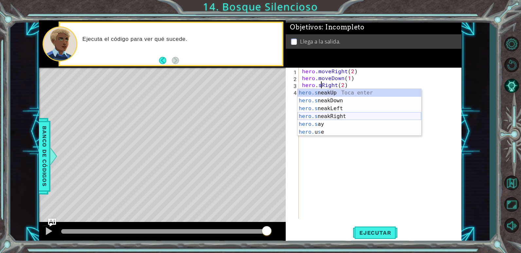
click at [376, 118] on div "hero.s neakUp Toca enter hero.s neakDown Toca enter hero.s neakLeft Toca enter …" at bounding box center [359, 120] width 124 height 63
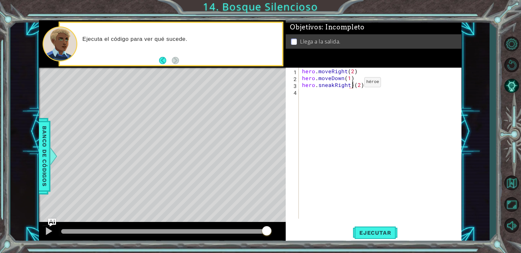
click at [353, 84] on div "hero . moveRight ( 2 ) hero . moveDown ( 1 ) hero . sneakRight ) ( 2 )" at bounding box center [382, 150] width 162 height 165
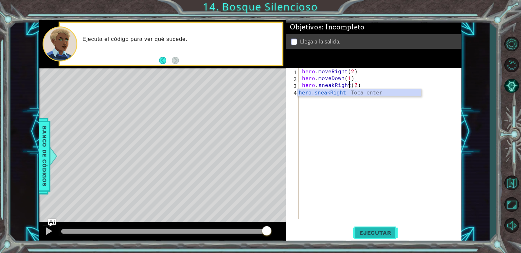
type textarea "hero.sneakRight(2)"
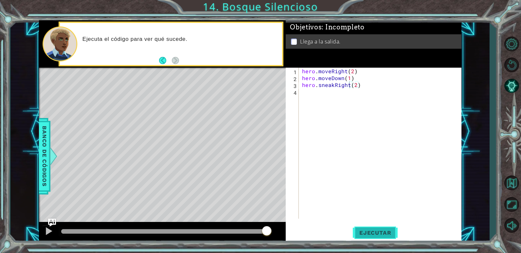
click at [378, 231] on span "Ejecutar" at bounding box center [375, 233] width 45 height 7
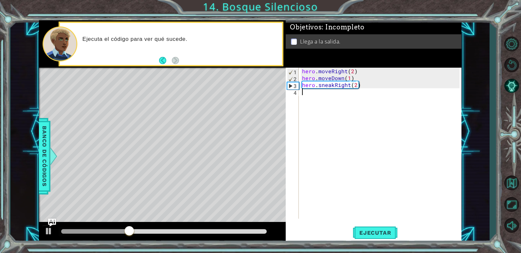
click at [363, 101] on div "hero . moveRight ( 2 ) hero . moveDown ( 1 ) hero . sneakRight ( 2 )" at bounding box center [382, 150] width 162 height 165
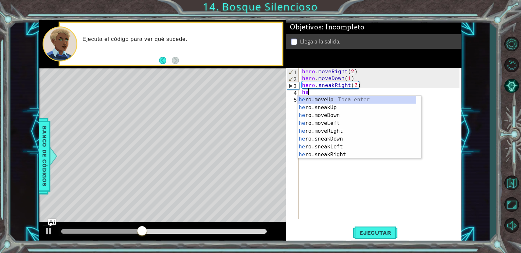
scroll to position [0, 0]
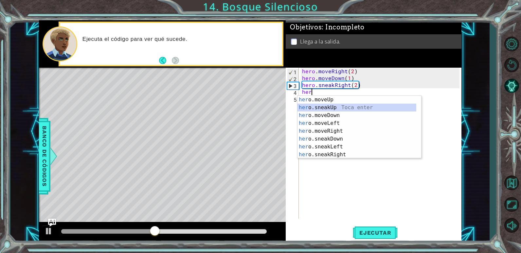
click at [364, 105] on div "her o.moveUp Toca enter her o.sneakUp Toca enter her o.moveDown Toca enter her …" at bounding box center [356, 135] width 119 height 79
type textarea "hero.sneakUp(1)"
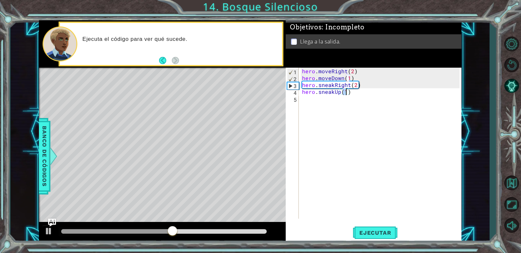
click at [362, 109] on div "hero . moveRight ( 2 ) hero . moveDown ( 1 ) hero . sneakRight ( 2 ) hero . sne…" at bounding box center [382, 150] width 162 height 165
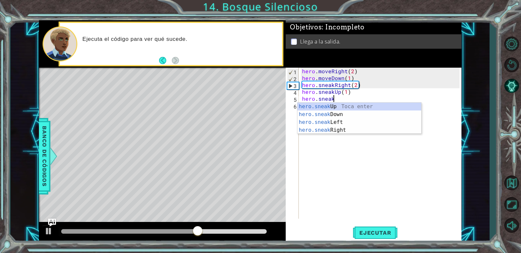
scroll to position [0, 2]
click at [361, 129] on div "hero.sneak Up Toca enter hero.sneak Down Toca enter hero.sneak Left Toca enter …" at bounding box center [359, 126] width 124 height 47
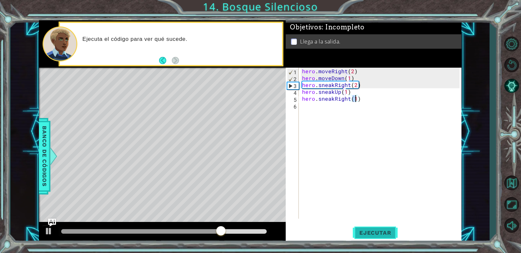
click at [378, 228] on button "Ejecutar" at bounding box center [375, 233] width 45 height 18
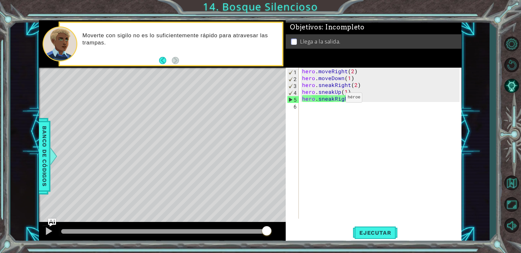
click at [334, 99] on div "hero . moveRight ( 2 ) hero . moveDown ( 1 ) hero . sneakRight ( 2 ) hero . sne…" at bounding box center [382, 150] width 162 height 165
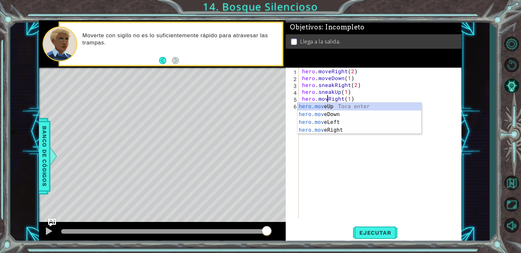
scroll to position [0, 2]
type textarea "hero.moveRight(1)"
click at [380, 231] on span "Ejecutar" at bounding box center [375, 233] width 45 height 7
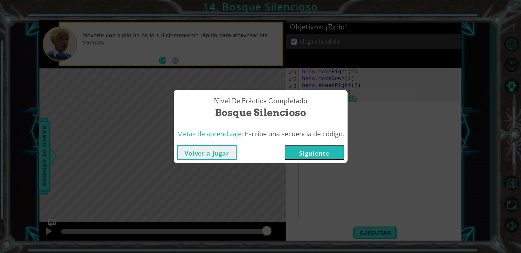
click at [320, 155] on button "Siguiente" at bounding box center [315, 152] width 60 height 15
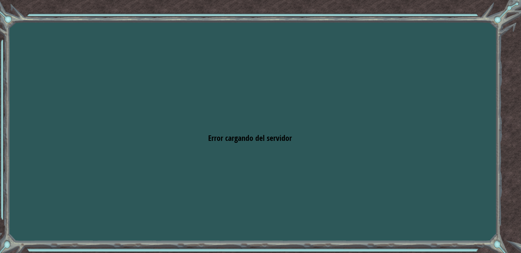
click at [315, 127] on div "Goals Error cargando del servidor Deberás unirte a un curso para jugar a este n…" at bounding box center [260, 126] width 521 height 253
click at [288, 149] on div "Goals Error cargando del servidor Deberás unirte a un curso para jugar a este n…" at bounding box center [260, 126] width 521 height 253
drag, startPoint x: 508, startPoint y: 32, endPoint x: 469, endPoint y: 61, distance: 48.6
click at [473, 59] on div "Goals Error cargando del servidor Deberás unirte a un curso para jugar a este n…" at bounding box center [260, 126] width 521 height 253
drag, startPoint x: 407, startPoint y: 98, endPoint x: 293, endPoint y: 103, distance: 114.3
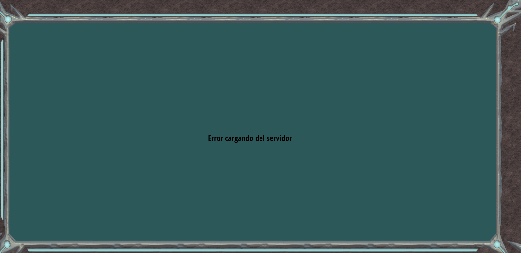
click at [387, 113] on div "Goals Error cargando del servidor Deberás unirte a un curso para jugar a este n…" at bounding box center [260, 126] width 521 height 253
drag, startPoint x: 254, startPoint y: 108, endPoint x: 248, endPoint y: 108, distance: 5.6
click at [250, 108] on div "Goals Error cargando del servidor Deberás unirte a un curso para jugar a este n…" at bounding box center [260, 126] width 521 height 253
click at [179, 81] on div "Goals Error cargando del servidor Deberás unirte a un curso para jugar a este n…" at bounding box center [260, 126] width 521 height 253
click at [411, 68] on div "Goals Error cargando del servidor Deberás unirte a un curso para jugar a este n…" at bounding box center [260, 126] width 521 height 253
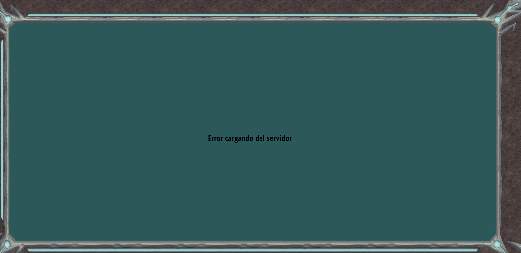
drag, startPoint x: 486, startPoint y: 6, endPoint x: 488, endPoint y: 13, distance: 7.5
click at [487, 11] on div "Goals Error cargando del servidor Deberás unirte a un curso para jugar a este n…" at bounding box center [260, 126] width 521 height 253
drag, startPoint x: 494, startPoint y: 23, endPoint x: 329, endPoint y: 13, distance: 165.2
click at [491, 22] on div "Goals Error cargando del servidor Deberás unirte a un curso para jugar a este n…" at bounding box center [260, 126] width 521 height 253
